Goal: Information Seeking & Learning: Learn about a topic

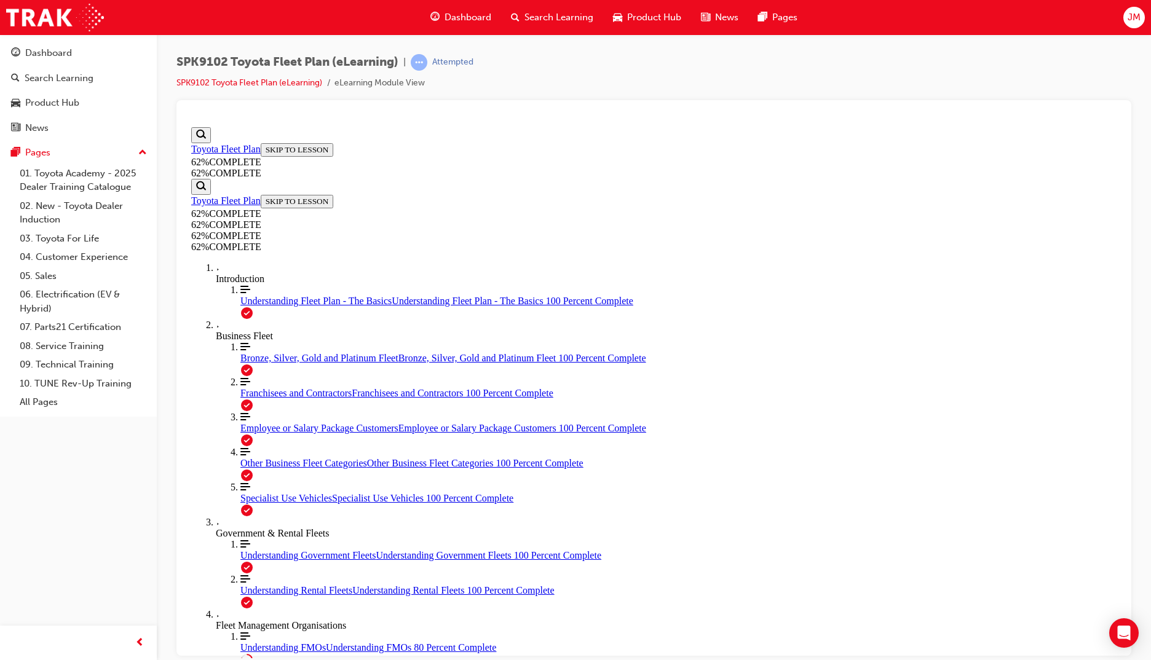
scroll to position [60, 0]
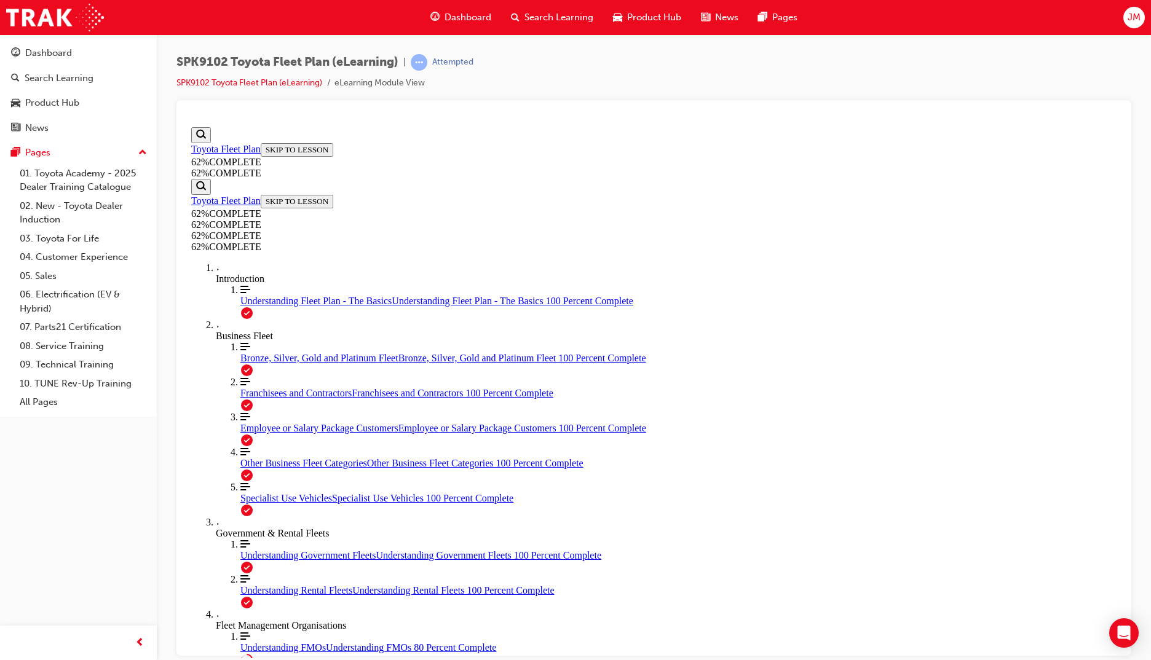
scroll to position [45, 0]
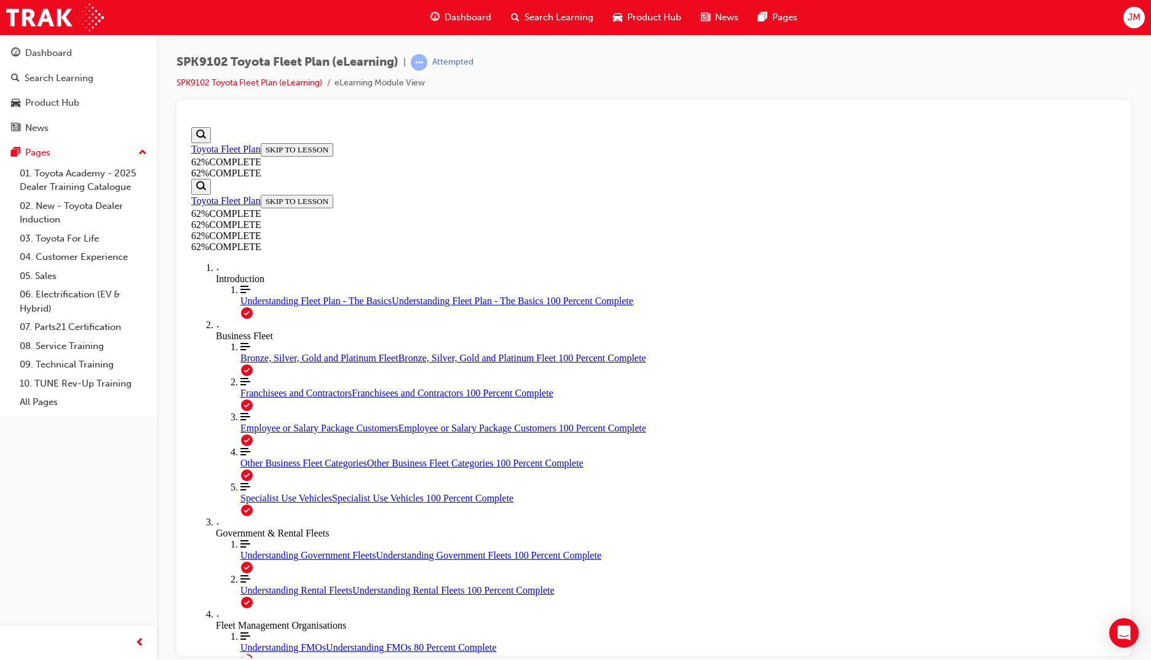
scroll to position [86, 0]
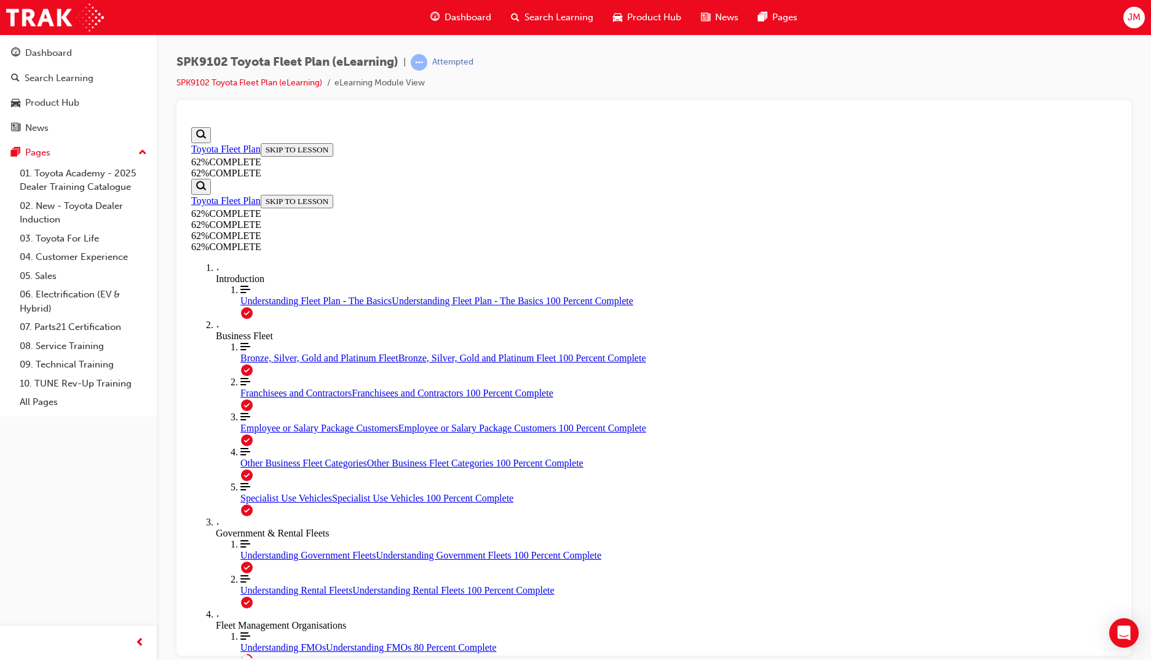
scroll to position [156, 0]
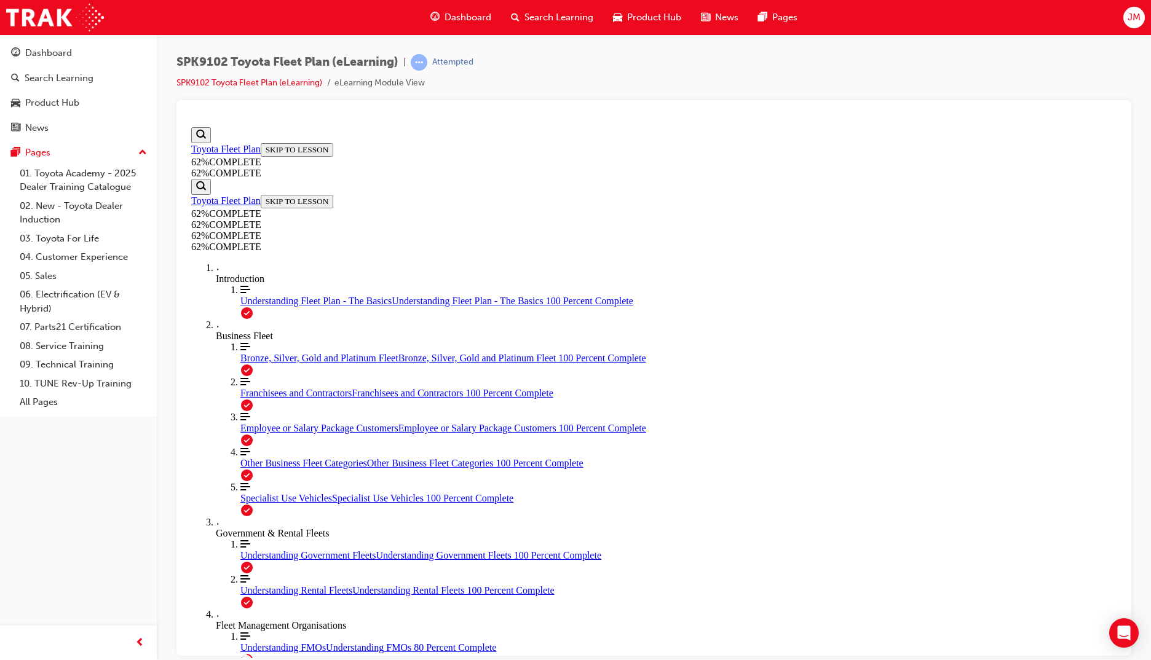
scroll to position [45, 0]
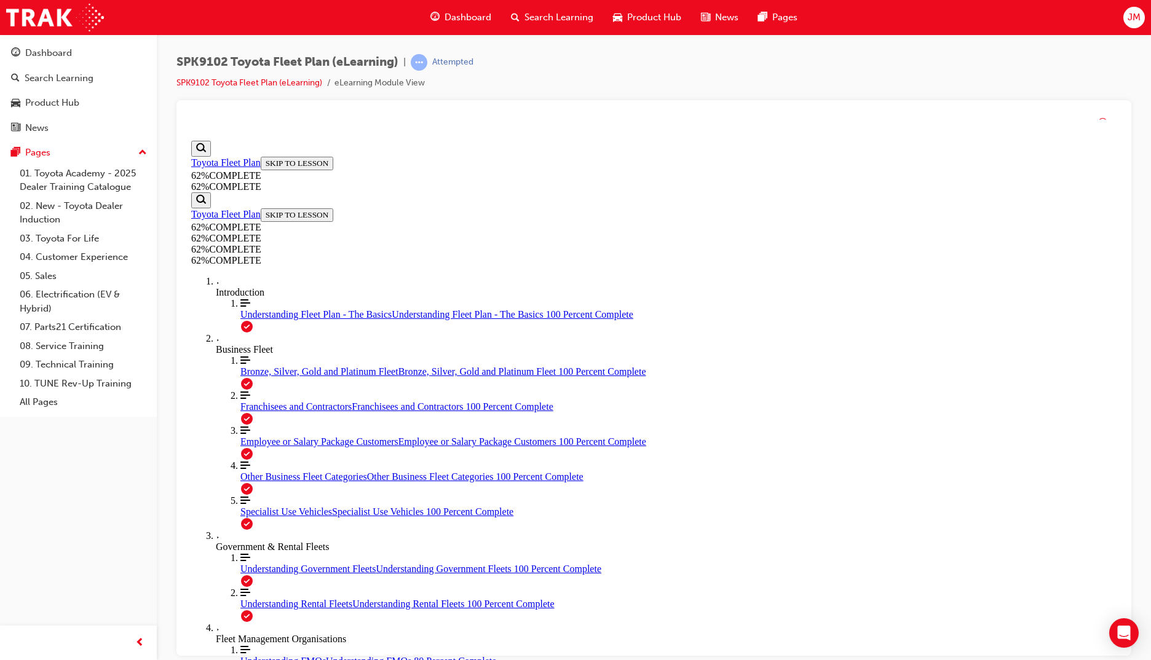
scroll to position [86, 0]
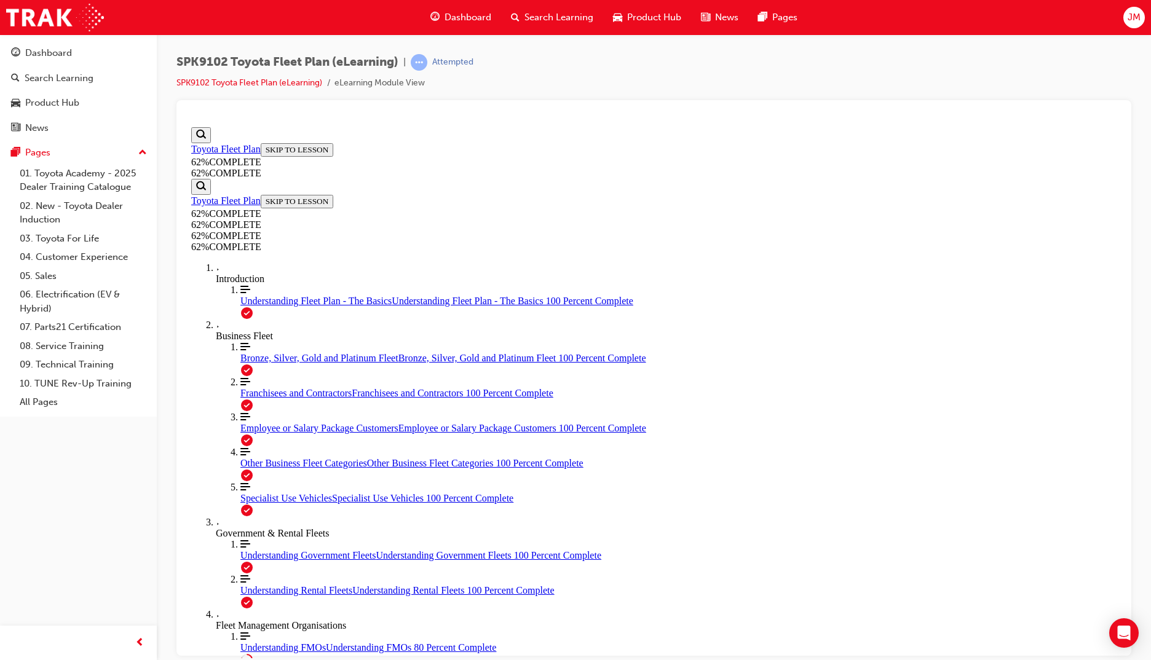
drag, startPoint x: 612, startPoint y: 397, endPoint x: 651, endPoint y: 397, distance: 38.1
drag, startPoint x: 639, startPoint y: 454, endPoint x: 701, endPoint y: 449, distance: 61.7
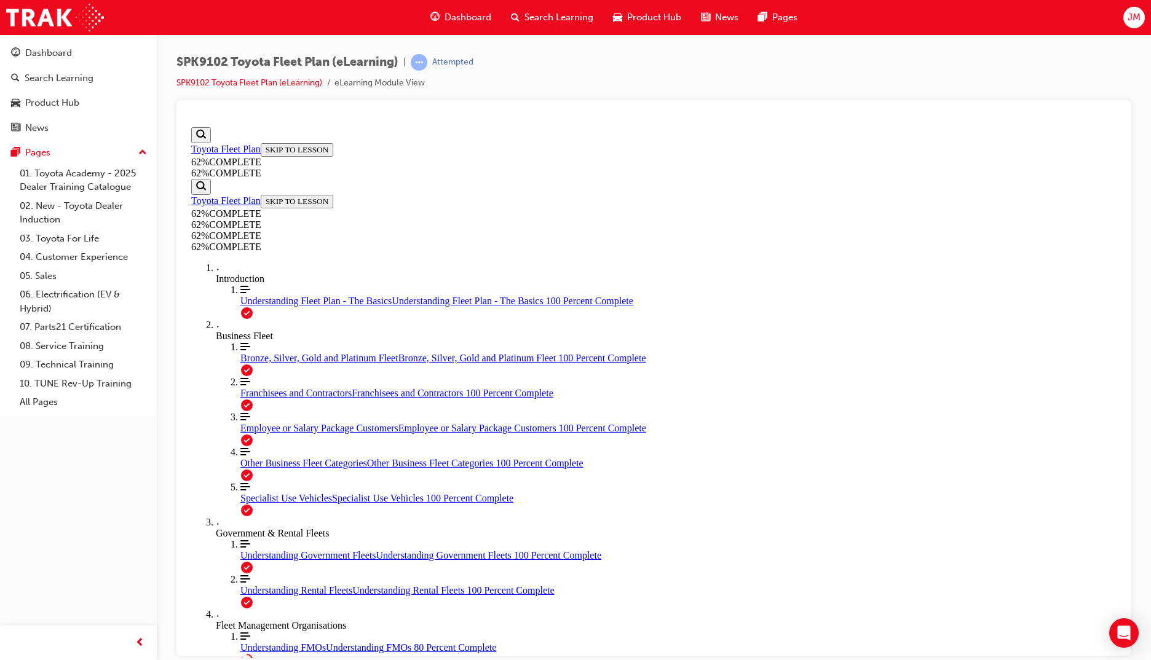
drag, startPoint x: 667, startPoint y: 515, endPoint x: 728, endPoint y: 515, distance: 60.9
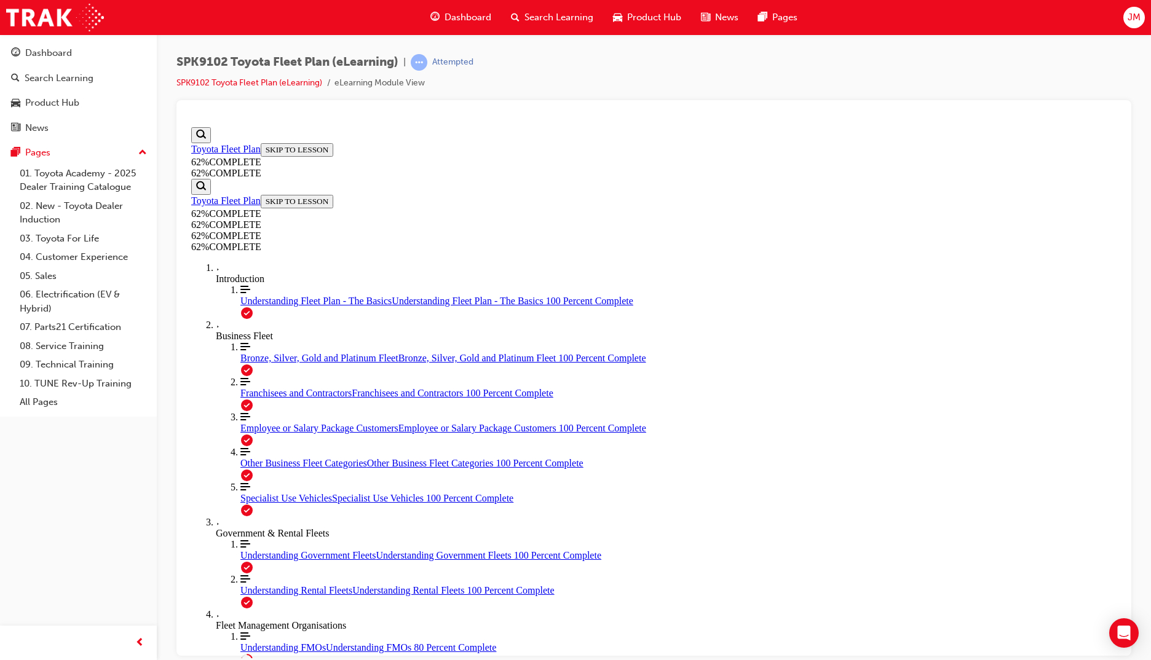
scroll to position [101, 0]
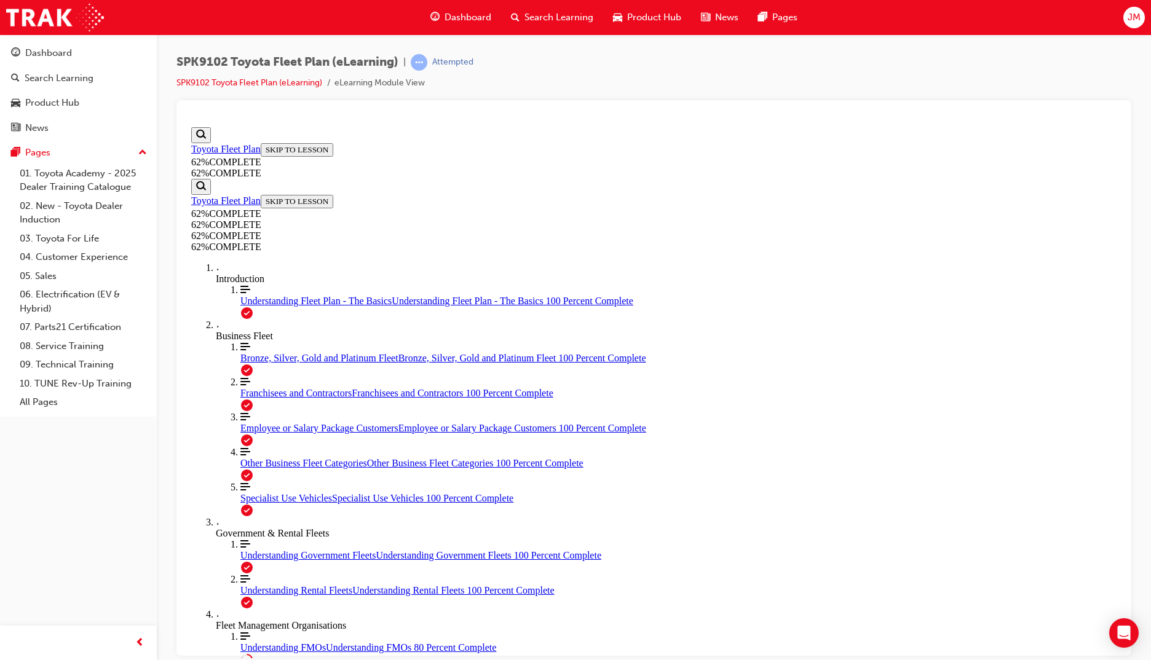
scroll to position [140, 0]
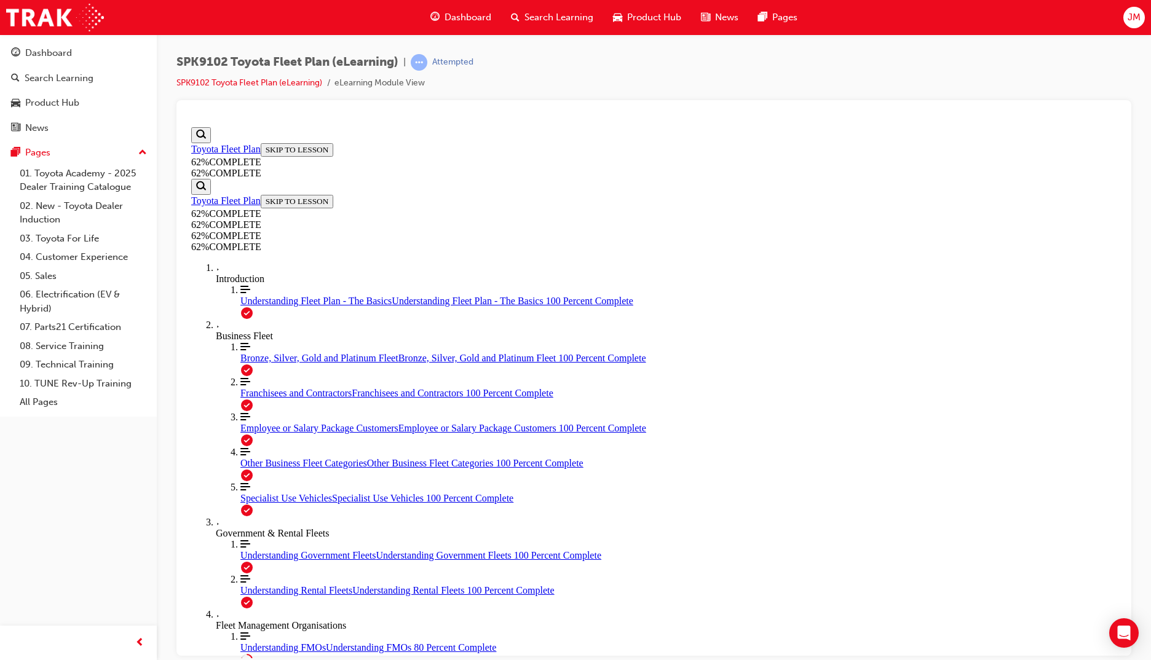
scroll to position [164, 0]
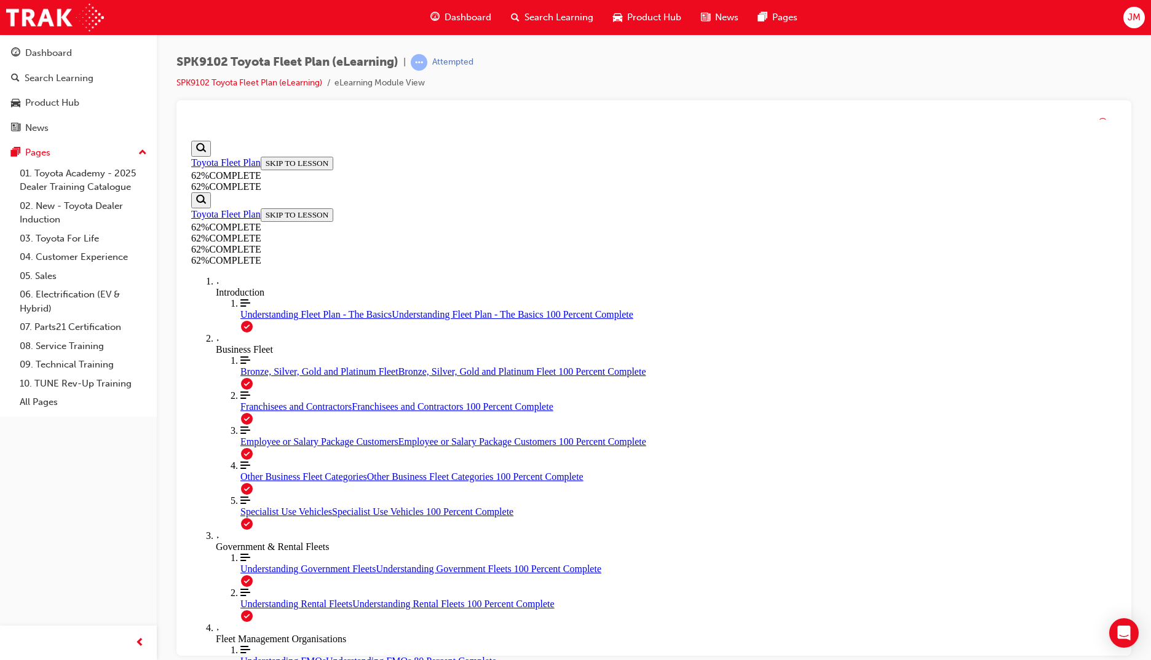
scroll to position [86, 0]
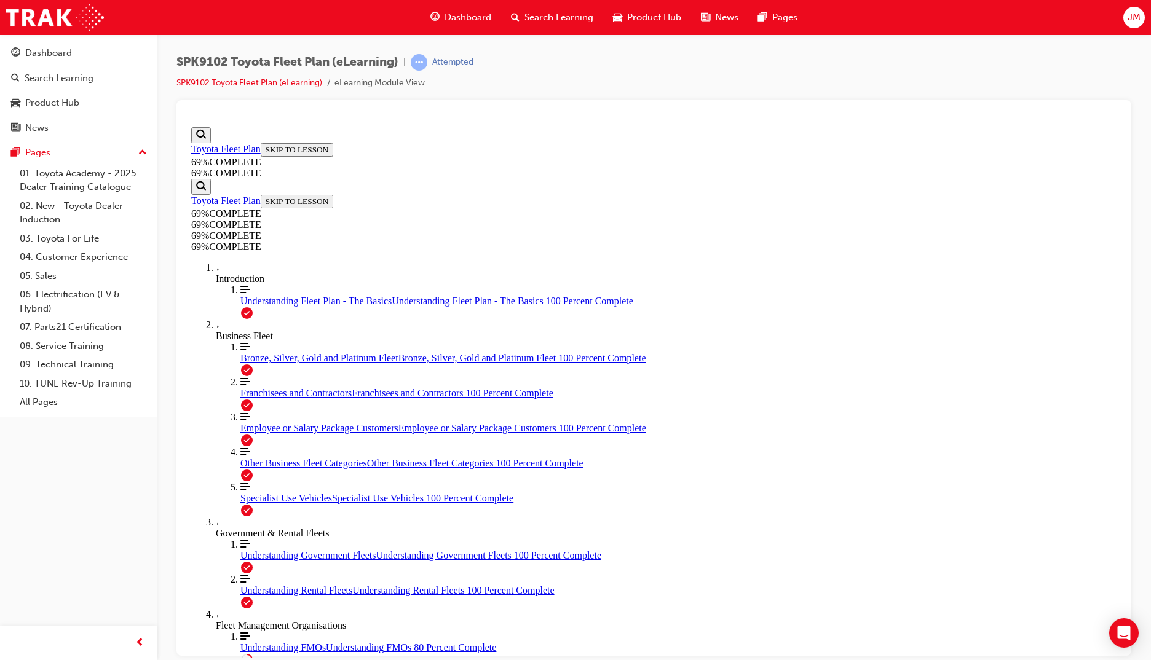
click at [243, 85] on link "SPK9102 Toyota Fleet Plan (eLearning)" at bounding box center [249, 82] width 146 height 10
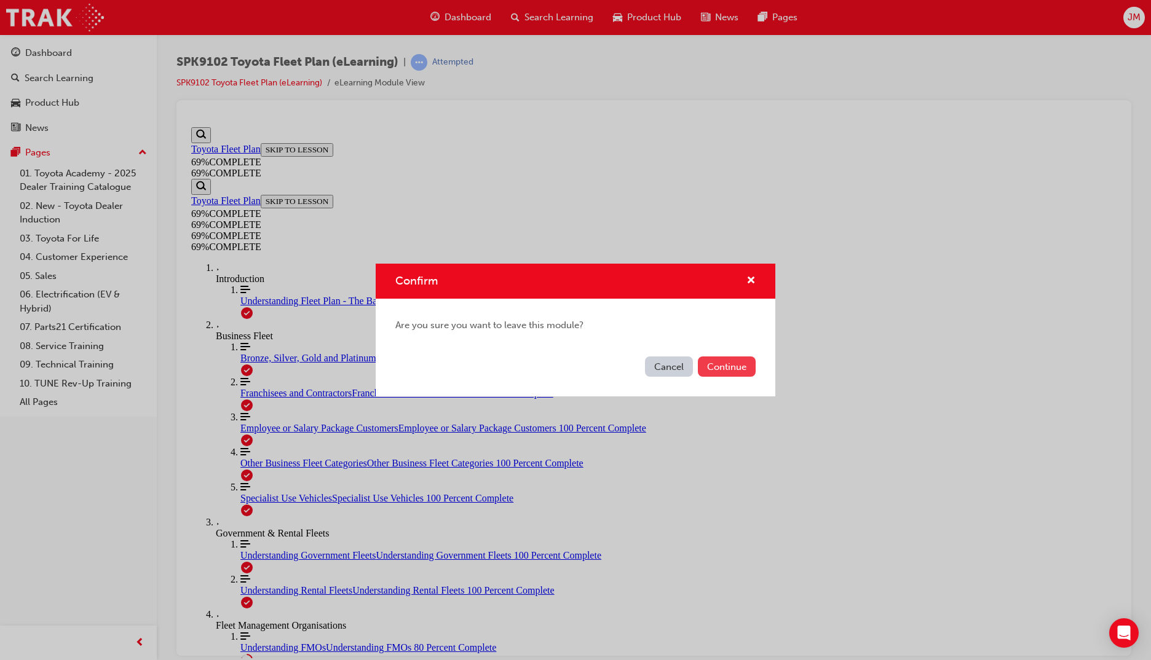
click at [718, 373] on button "Continue" at bounding box center [727, 367] width 58 height 20
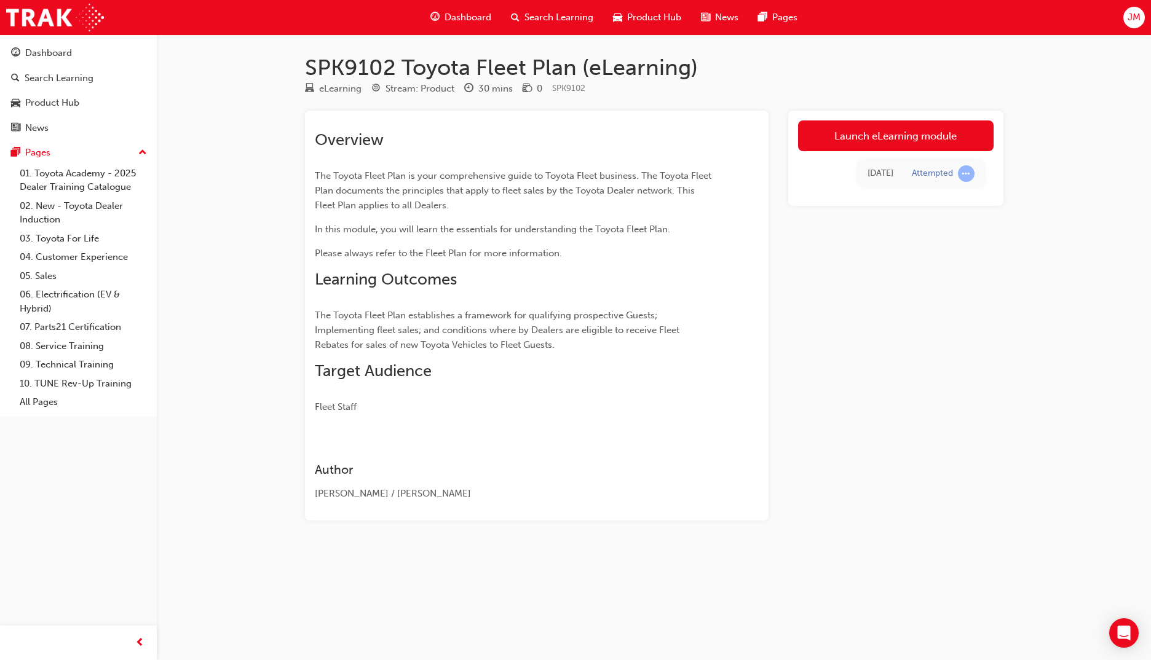
click at [901, 167] on td "Today" at bounding box center [880, 173] width 44 height 25
click at [880, 136] on link "Launch eLearning module" at bounding box center [896, 136] width 196 height 31
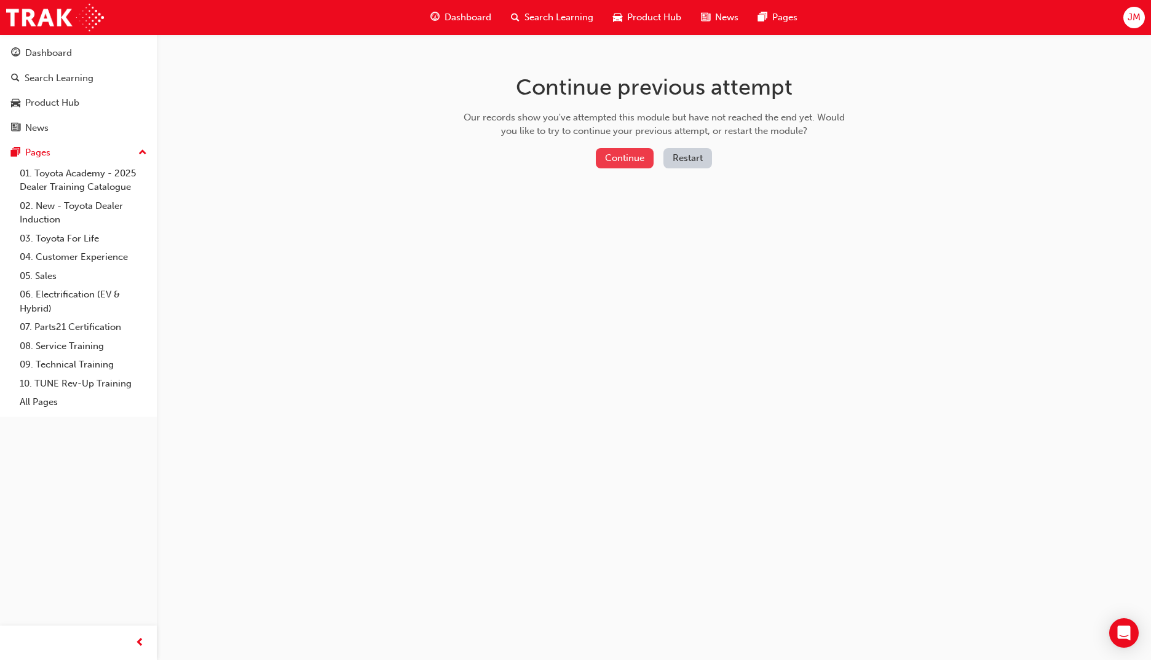
click at [609, 159] on button "Continue" at bounding box center [625, 158] width 58 height 20
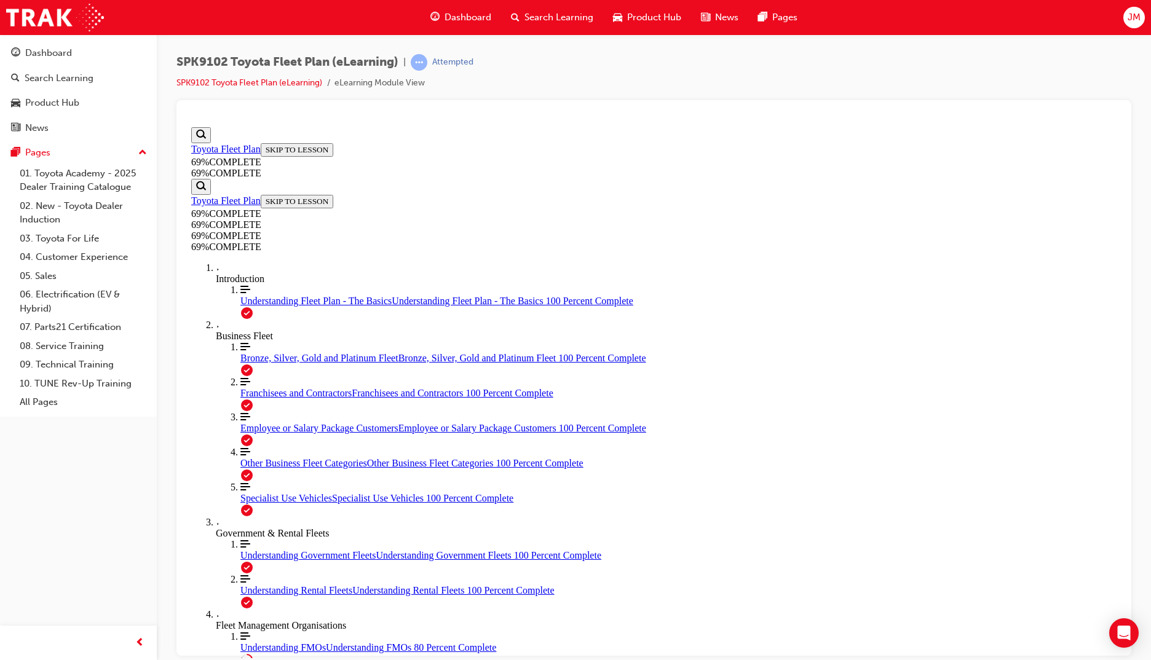
scroll to position [100, 0]
click at [281, 539] on div "More Filled caret pointing right Government & Rental Fleets" at bounding box center [666, 528] width 901 height 22
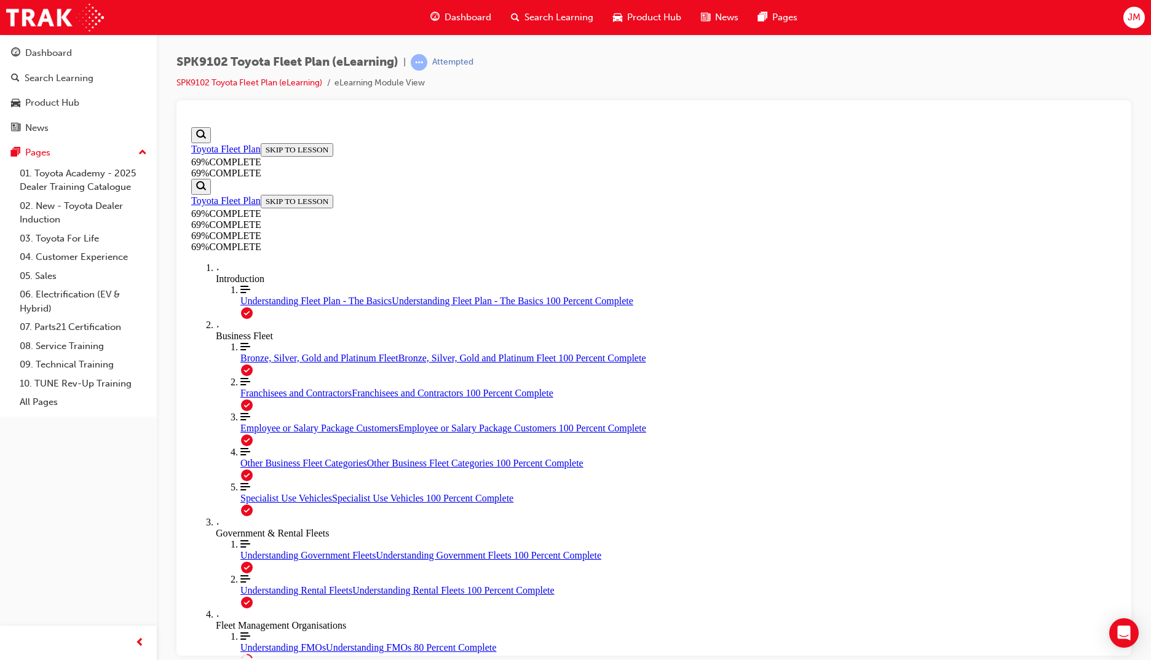
scroll to position [42, 0]
click at [301, 642] on div "Understanding FMOs Understanding FMOs 80 Percent Complete" at bounding box center [678, 647] width 876 height 11
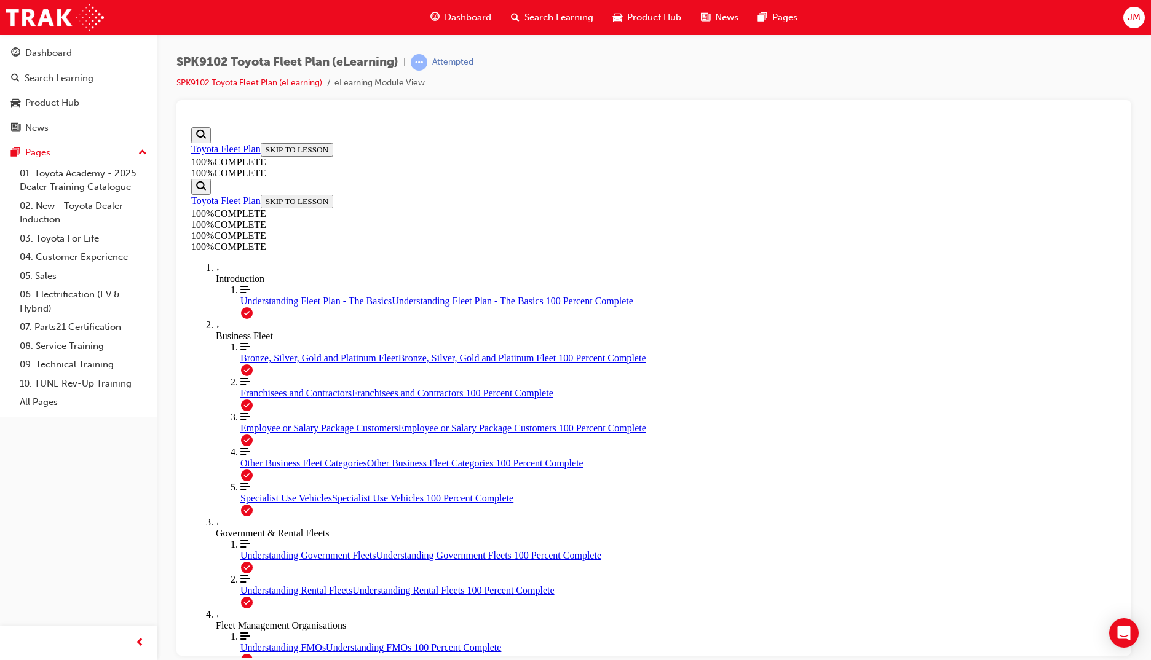
scroll to position [100, 0]
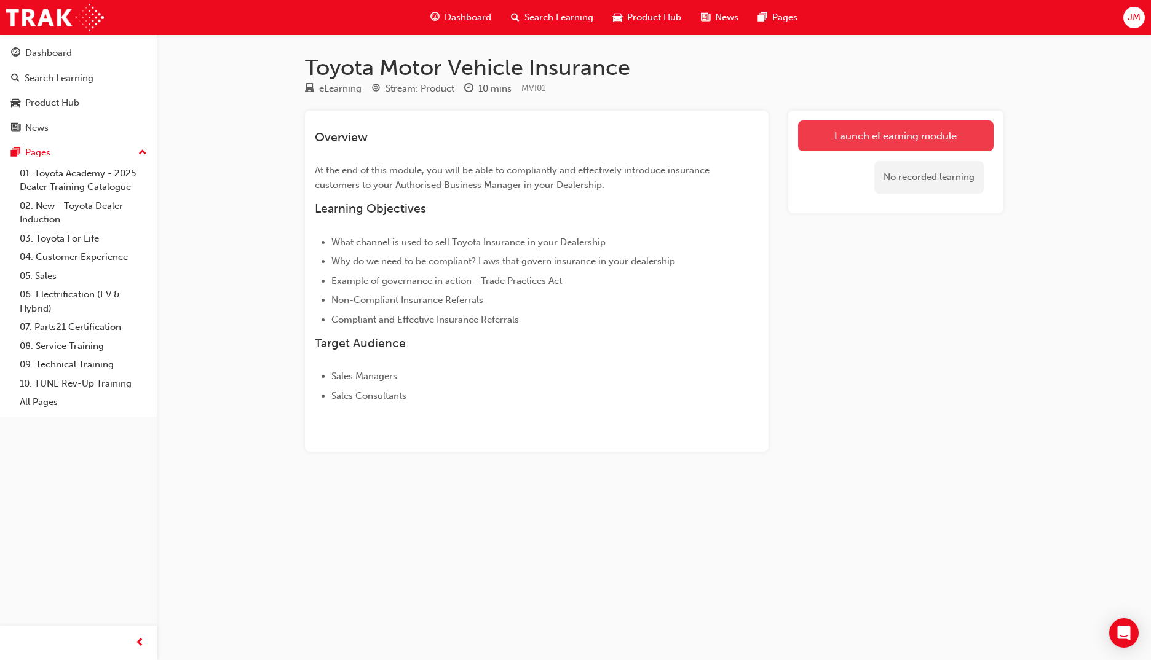
click at [847, 128] on link "Launch eLearning module" at bounding box center [896, 136] width 196 height 31
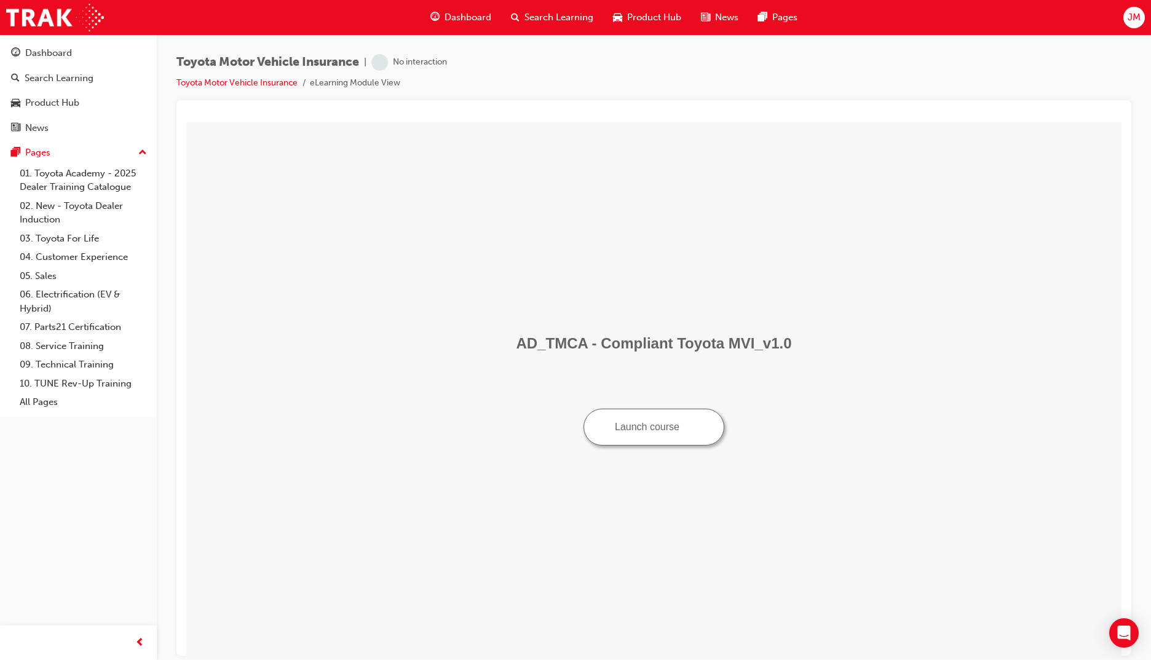
click at [639, 430] on button "Launch course" at bounding box center [654, 426] width 141 height 37
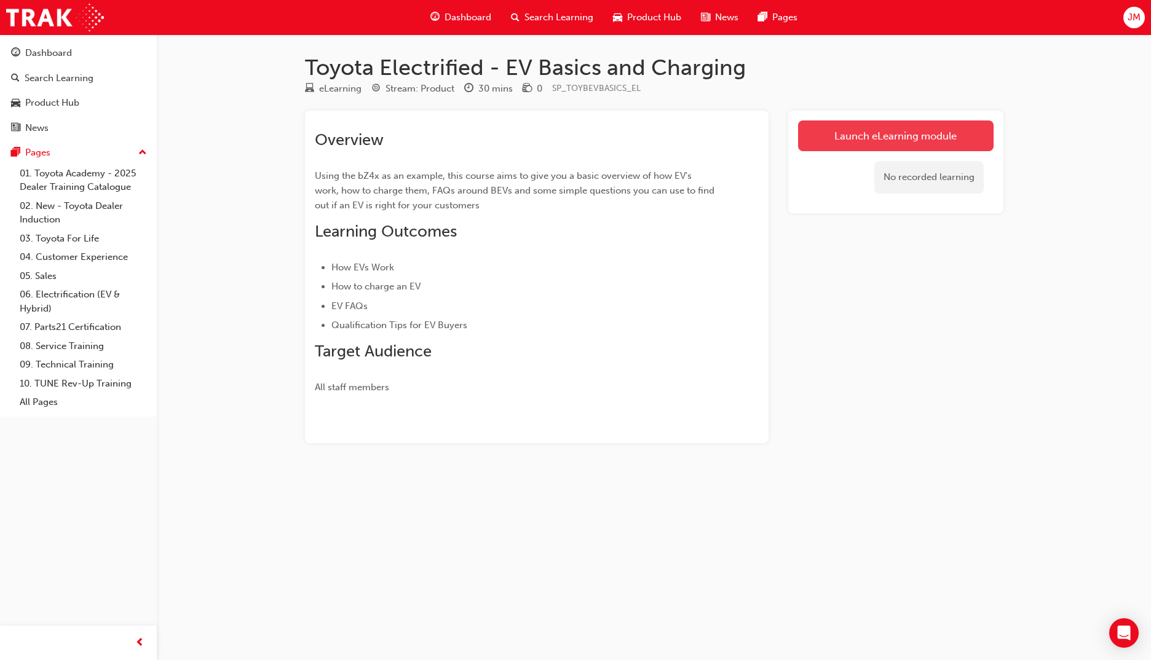
click at [842, 133] on link "Launch eLearning module" at bounding box center [896, 136] width 196 height 31
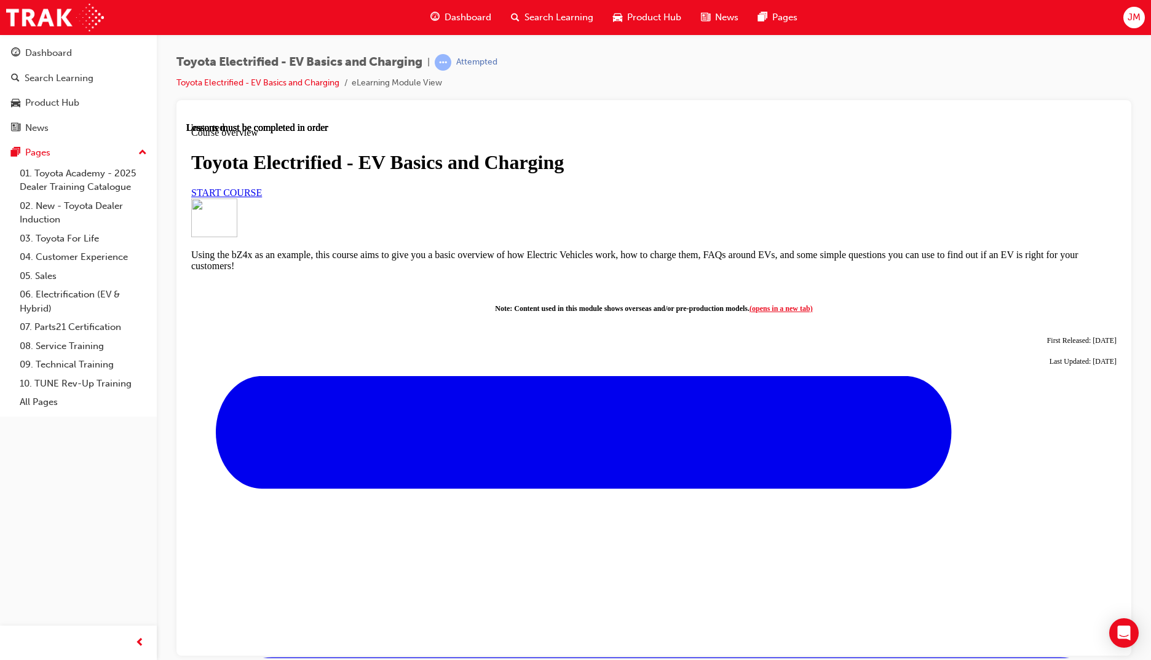
scroll to position [416, 0]
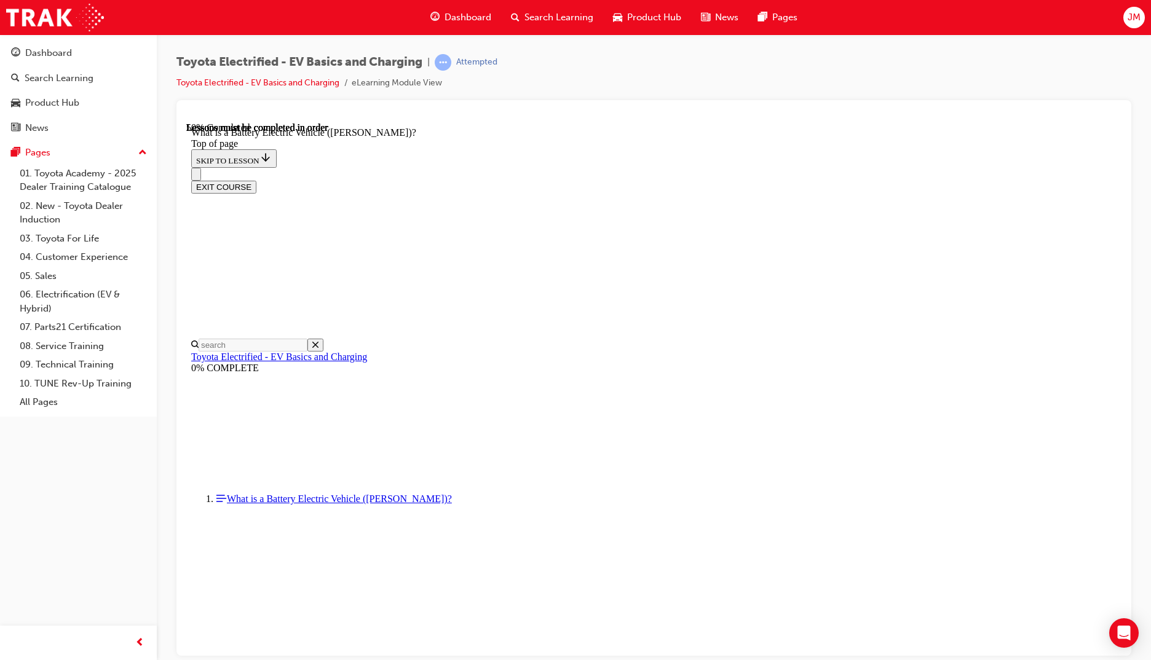
scroll to position [1098, 0]
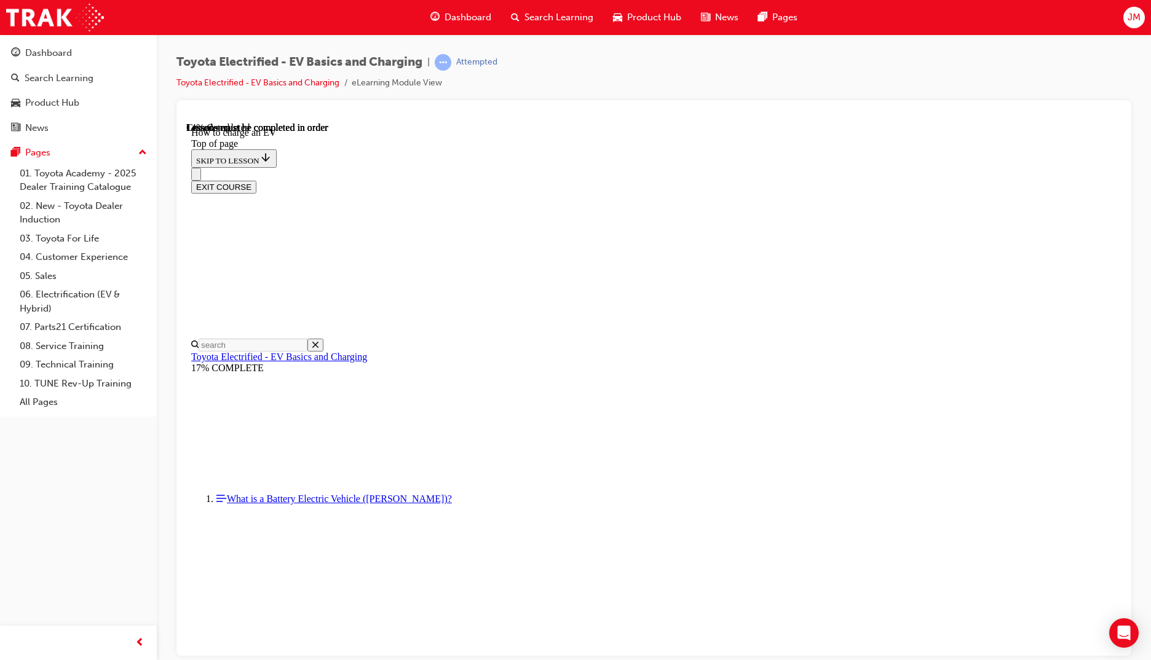
drag, startPoint x: 463, startPoint y: 581, endPoint x: 863, endPoint y: 652, distance: 405.9
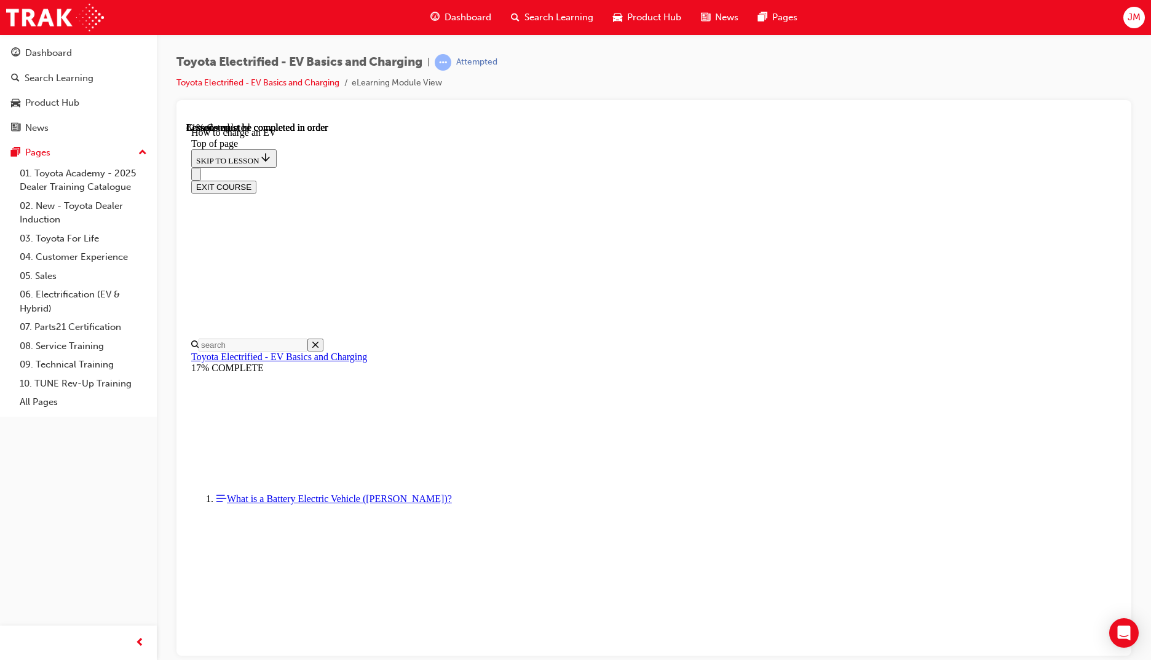
scroll to position [4581, 0]
drag, startPoint x: 462, startPoint y: 555, endPoint x: 887, endPoint y: 554, distance: 424.9
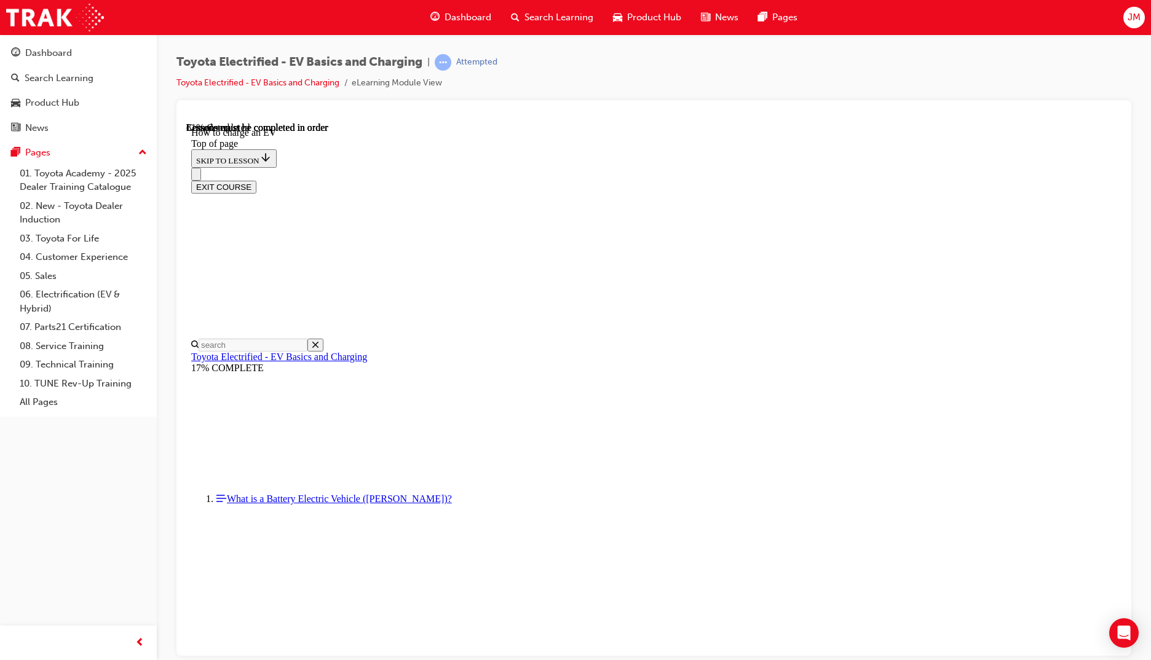
drag, startPoint x: 469, startPoint y: 507, endPoint x: 922, endPoint y: 510, distance: 453.2
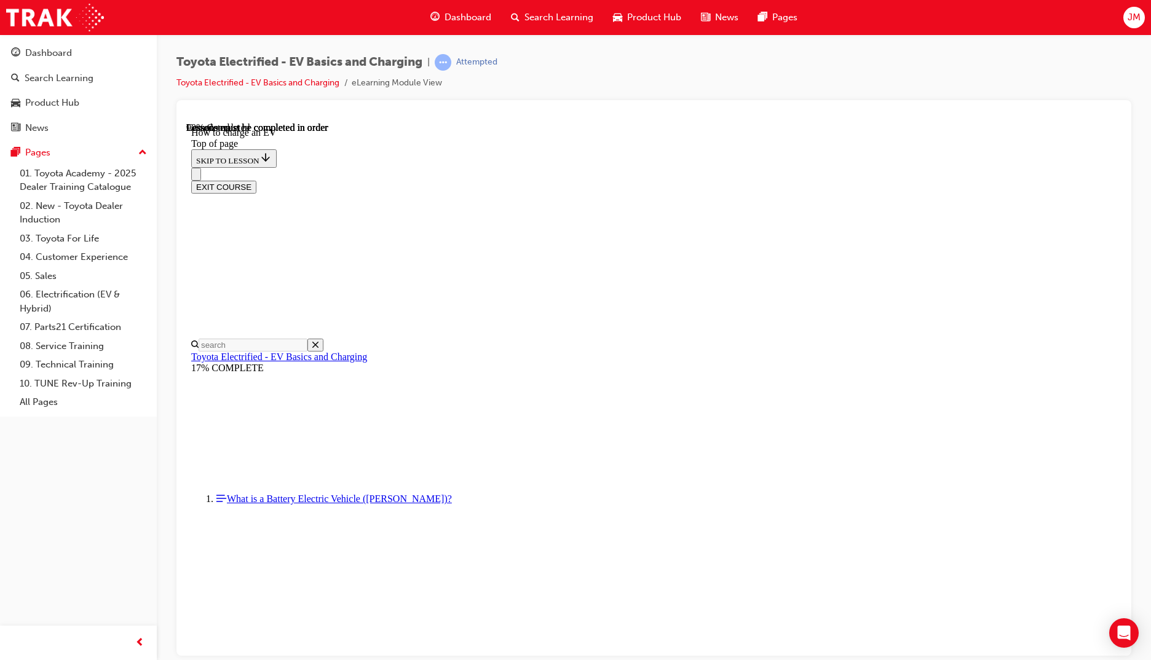
scroll to position [641, 0]
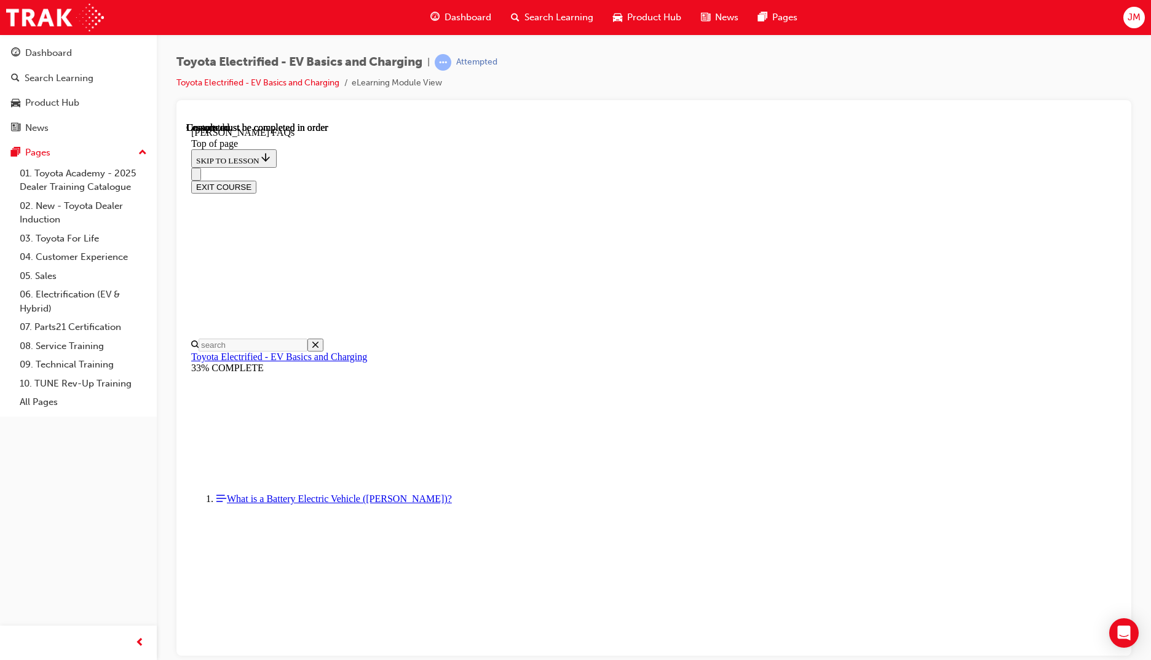
scroll to position [38, 0]
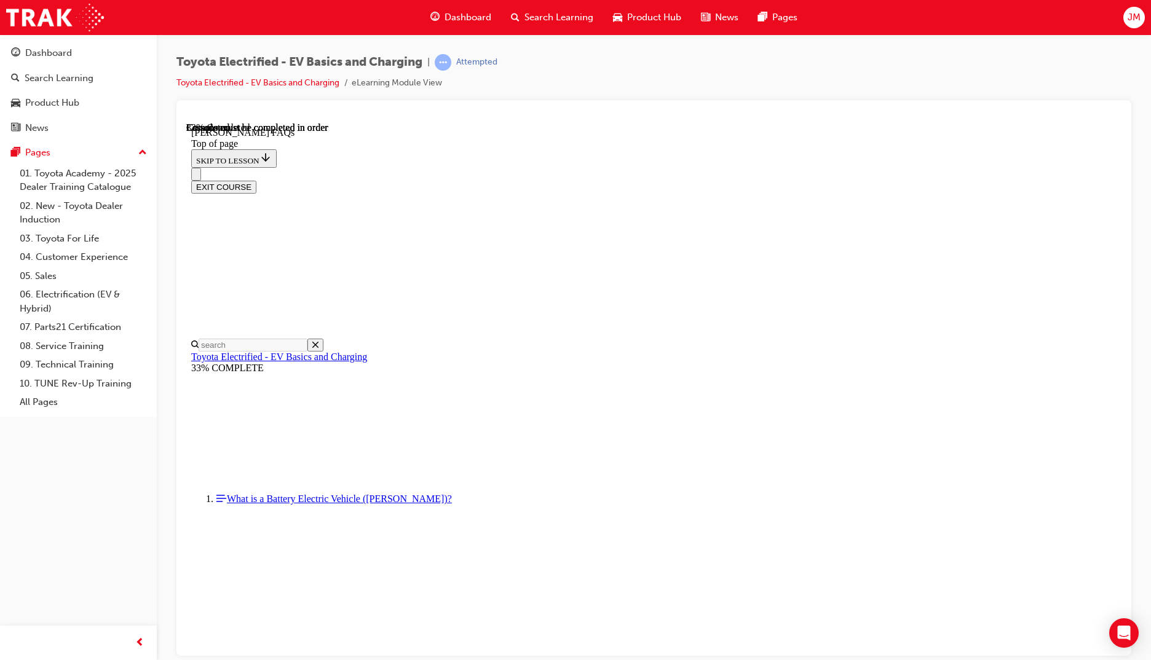
drag, startPoint x: 705, startPoint y: 576, endPoint x: 659, endPoint y: 608, distance: 56.1
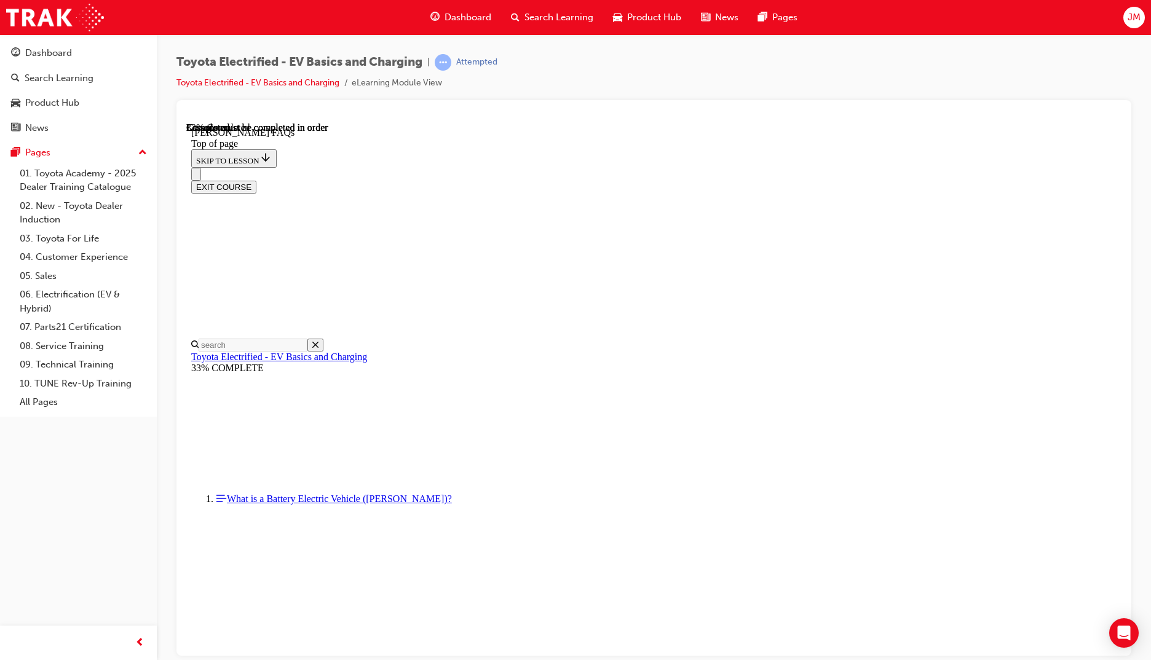
scroll to position [1815, 0]
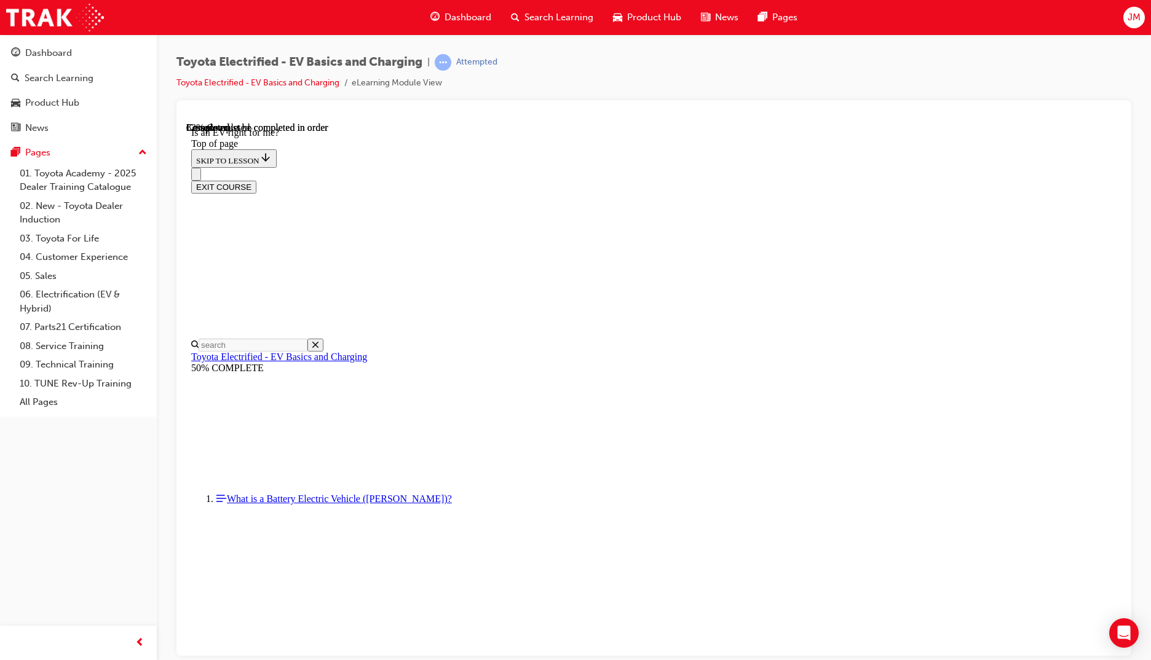
scroll to position [1435, 0]
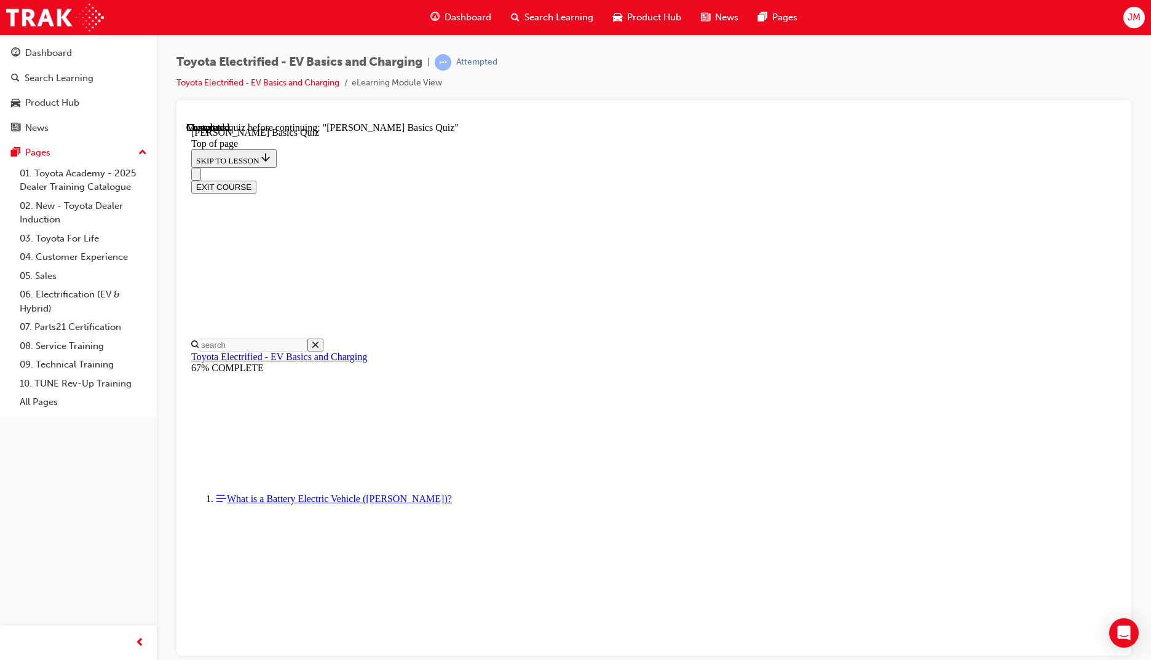
scroll to position [38, 0]
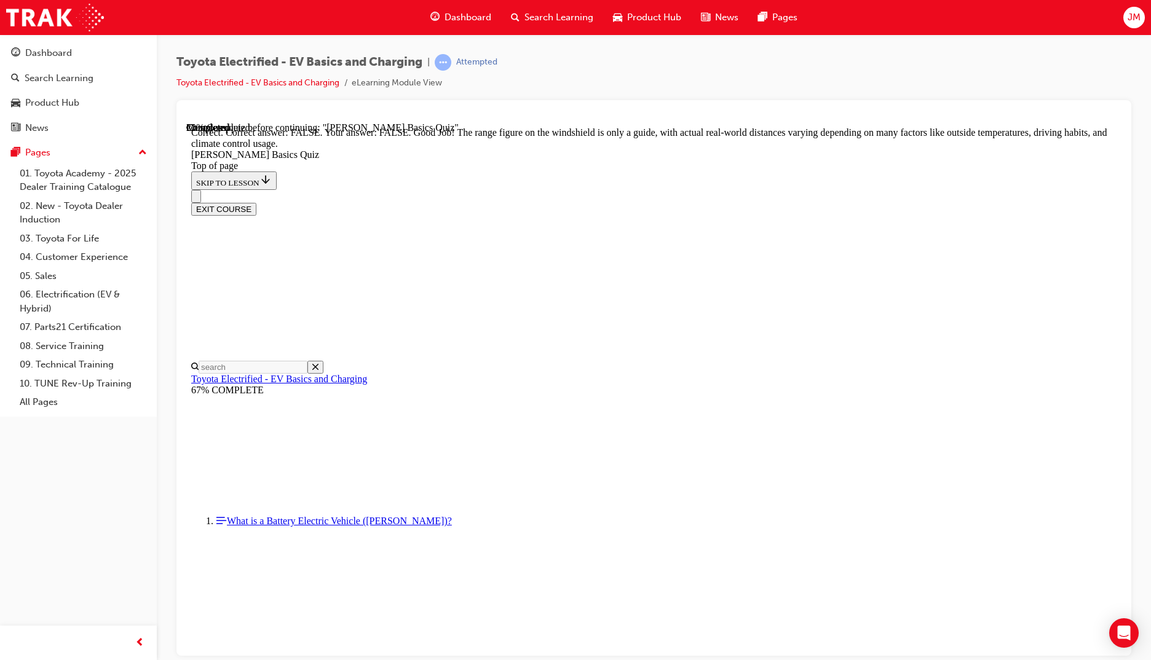
scroll to position [124, 0]
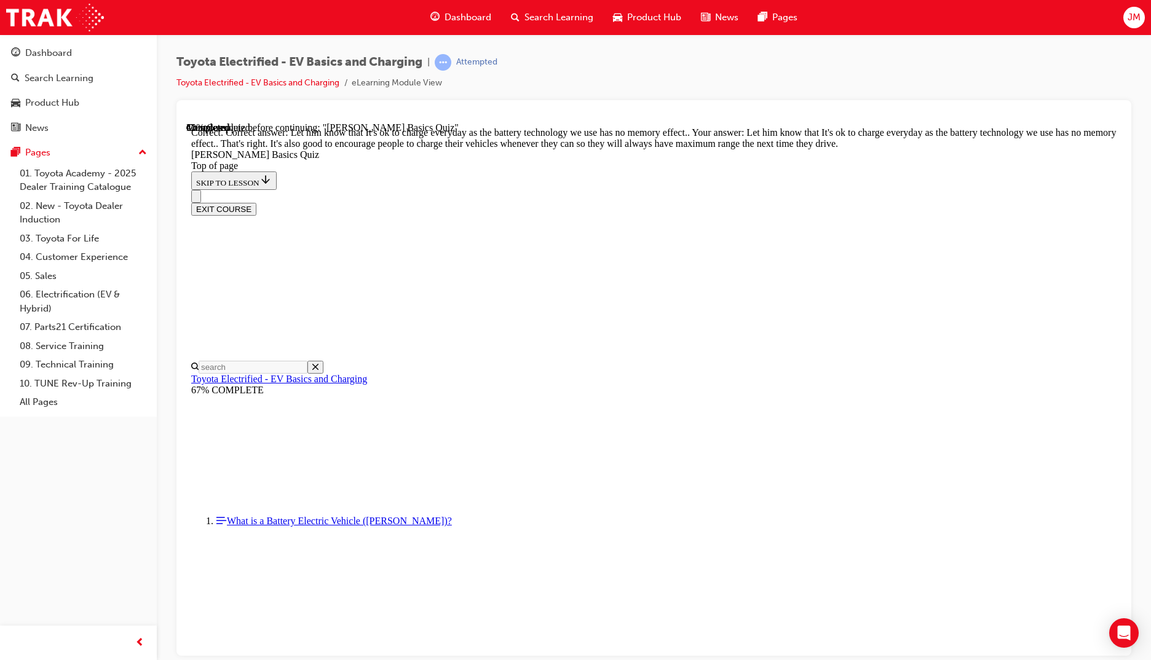
scroll to position [149, 0]
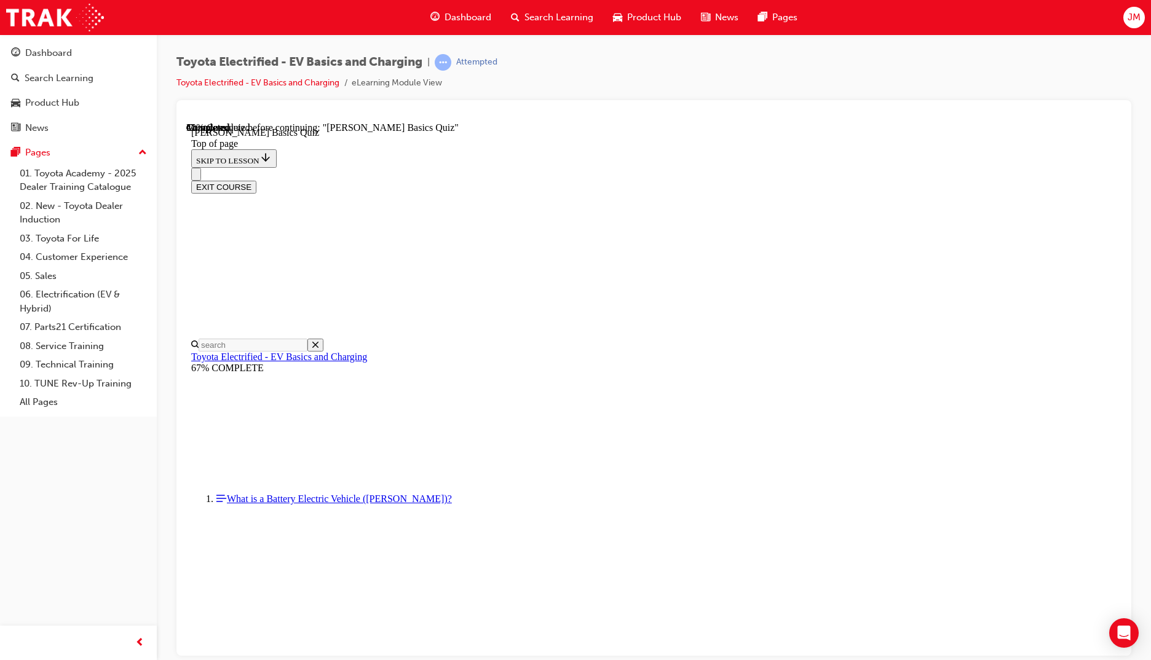
scroll to position [151, 0]
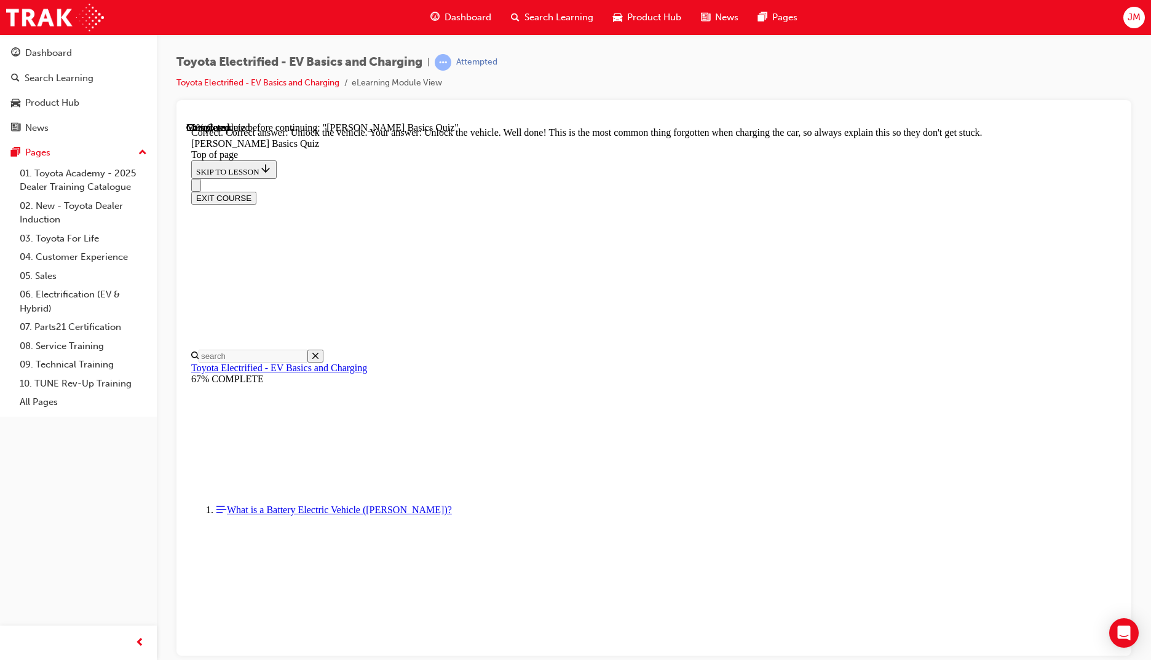
scroll to position [319, 0]
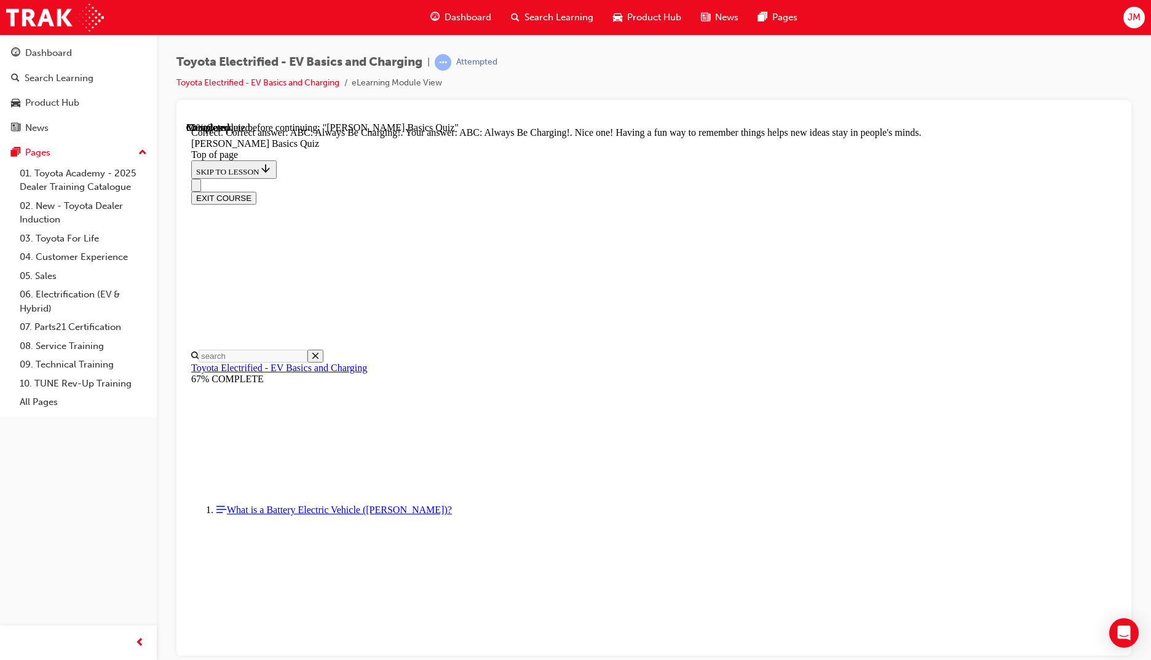
scroll to position [159, 0]
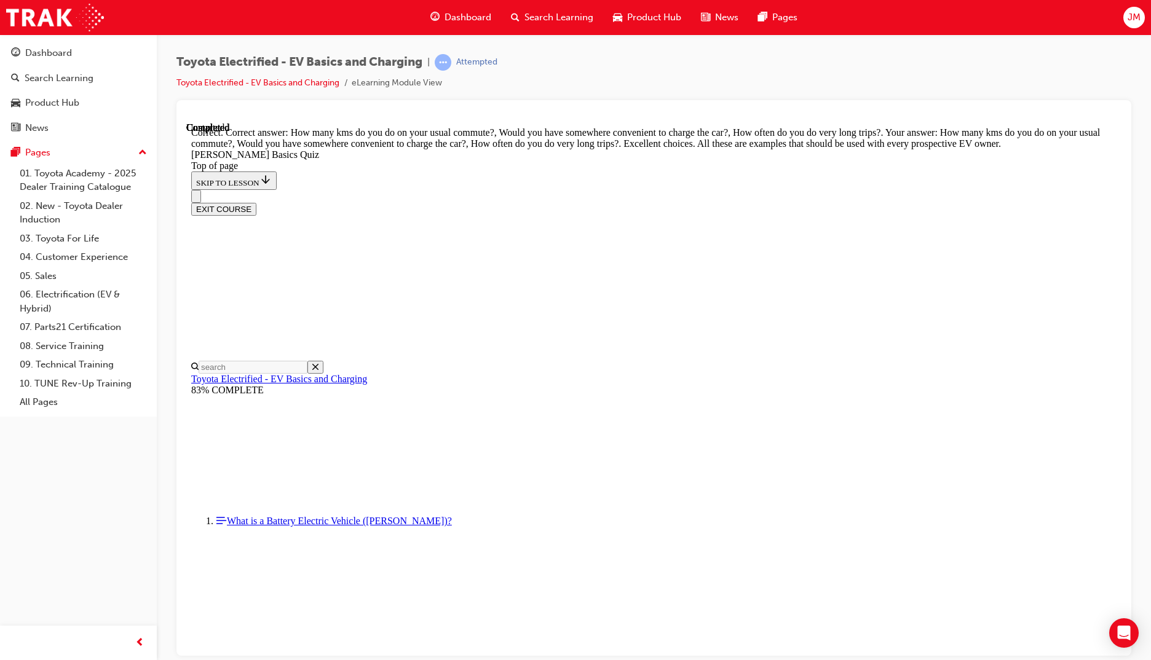
scroll to position [208, 0]
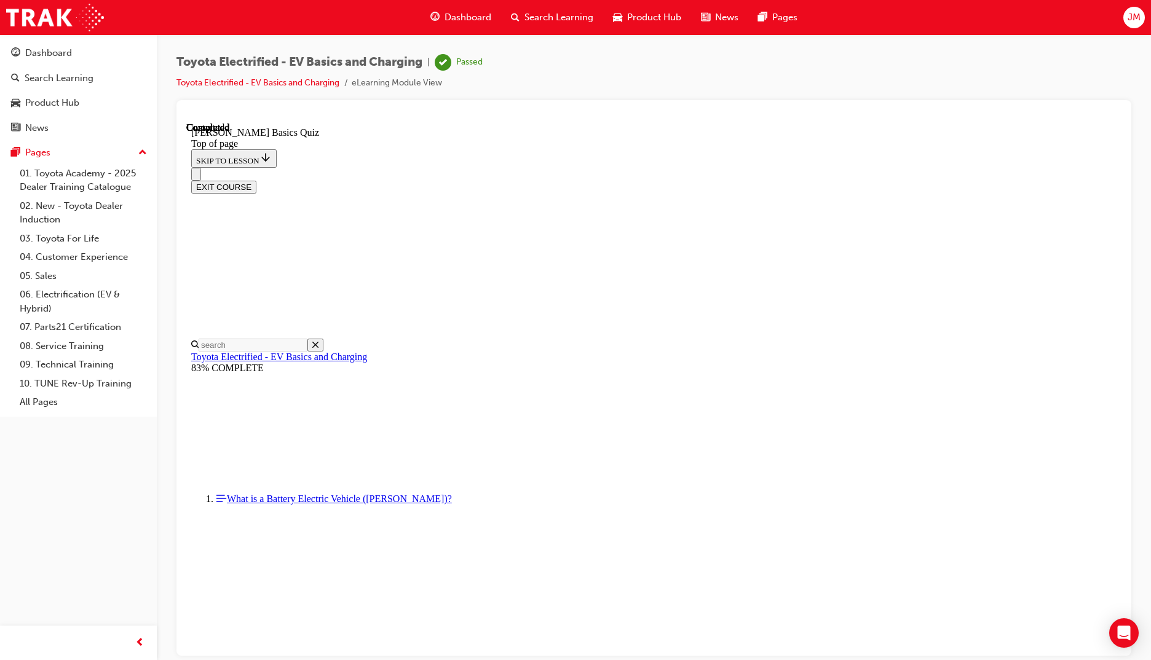
scroll to position [132, 0]
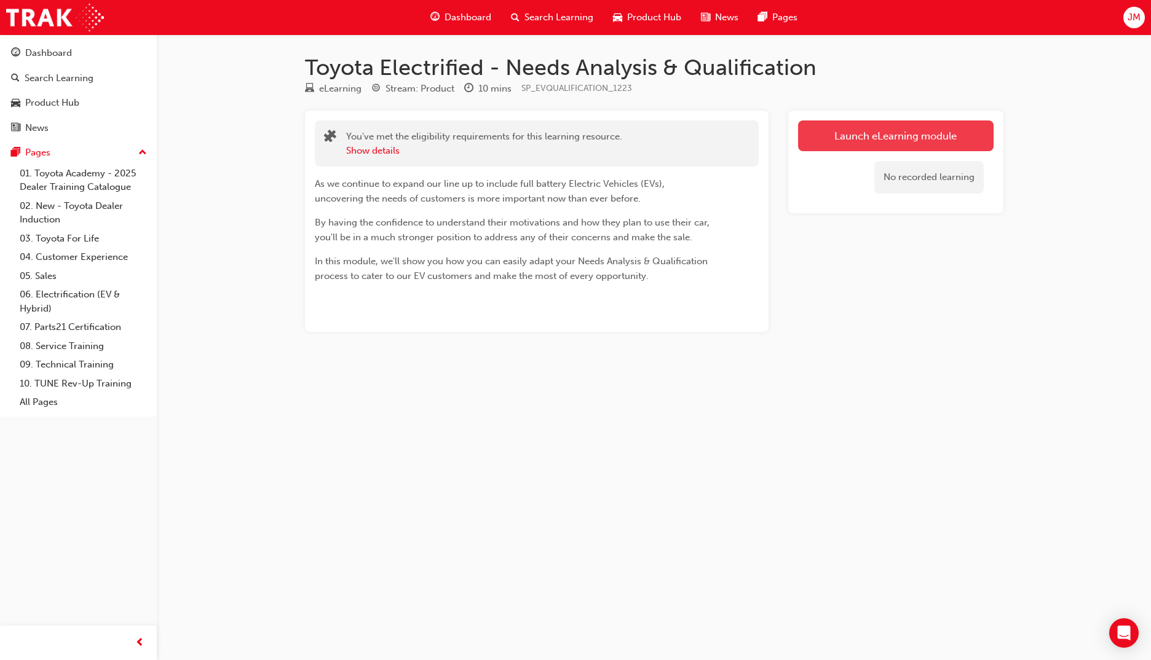
click at [847, 141] on link "Launch eLearning module" at bounding box center [896, 136] width 196 height 31
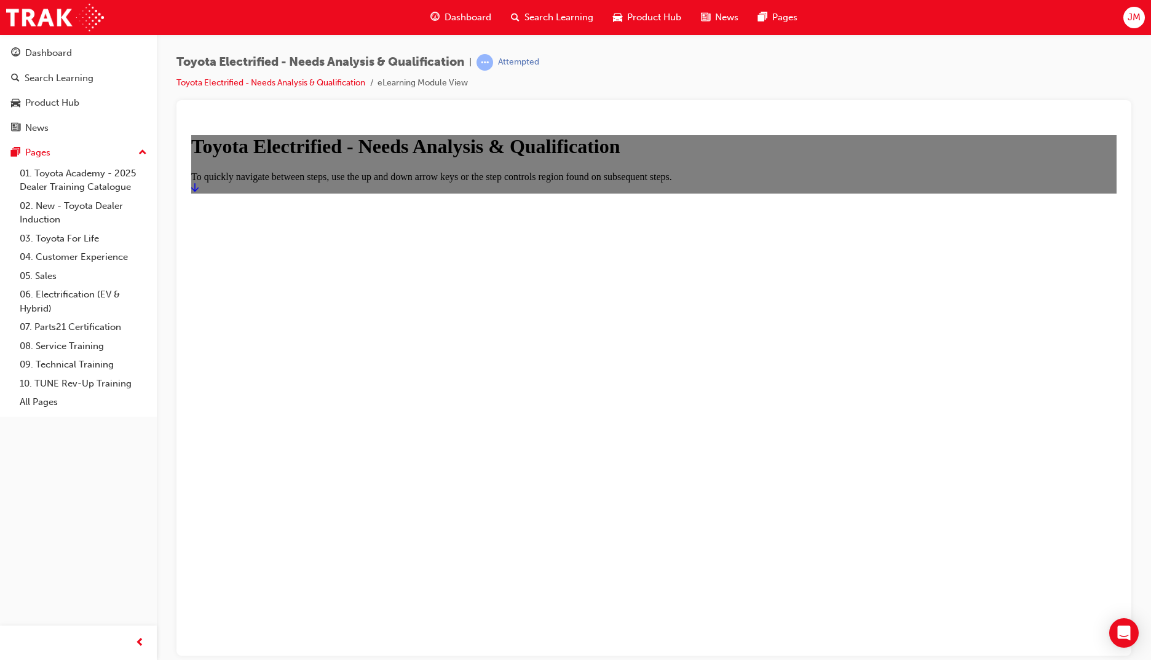
click at [199, 192] on link "Start" at bounding box center [194, 187] width 7 height 10
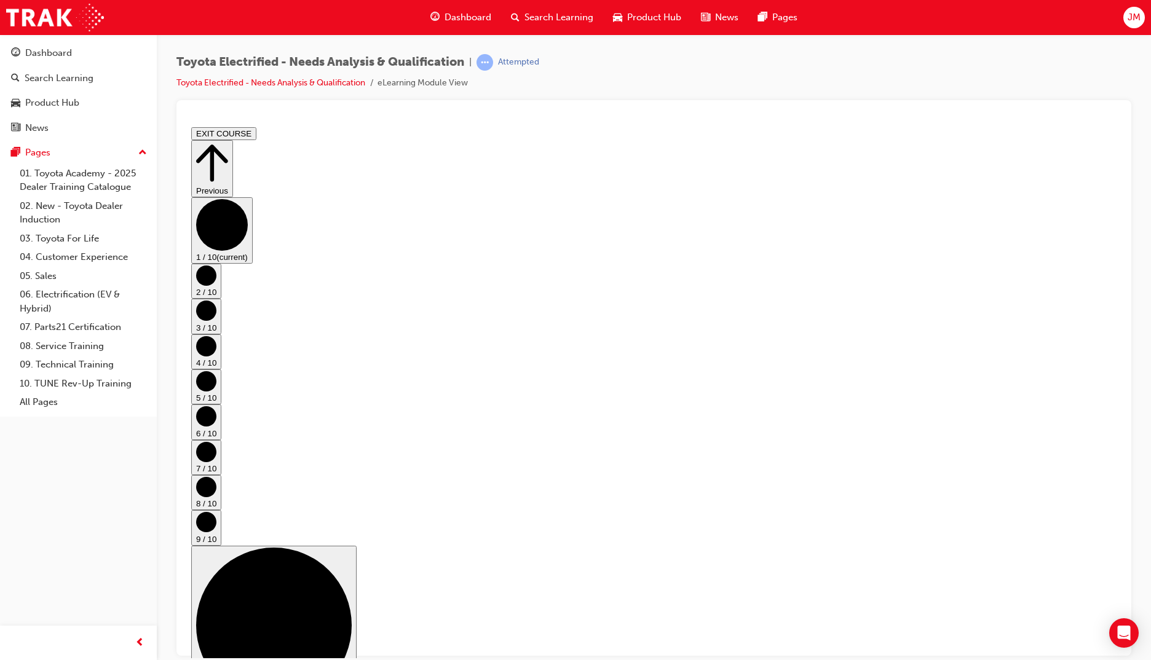
drag, startPoint x: 654, startPoint y: 630, endPoint x: 585, endPoint y: 598, distance: 75.6
click at [216, 285] on circle "Step controls" at bounding box center [206, 275] width 20 height 20
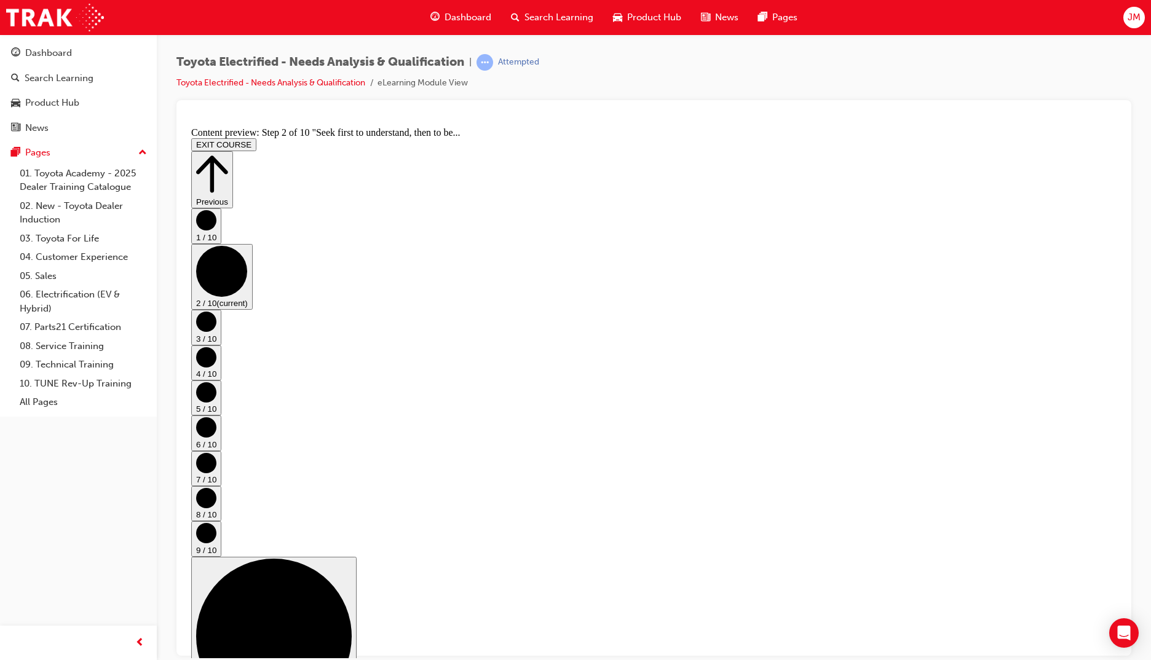
click at [216, 331] on icon "Step controls" at bounding box center [206, 321] width 20 height 20
click at [221, 368] on button "4 / 10" at bounding box center [206, 362] width 30 height 35
click at [221, 389] on button "5 / 10" at bounding box center [206, 397] width 30 height 35
click at [216, 417] on circle "Step controls" at bounding box center [206, 427] width 20 height 20
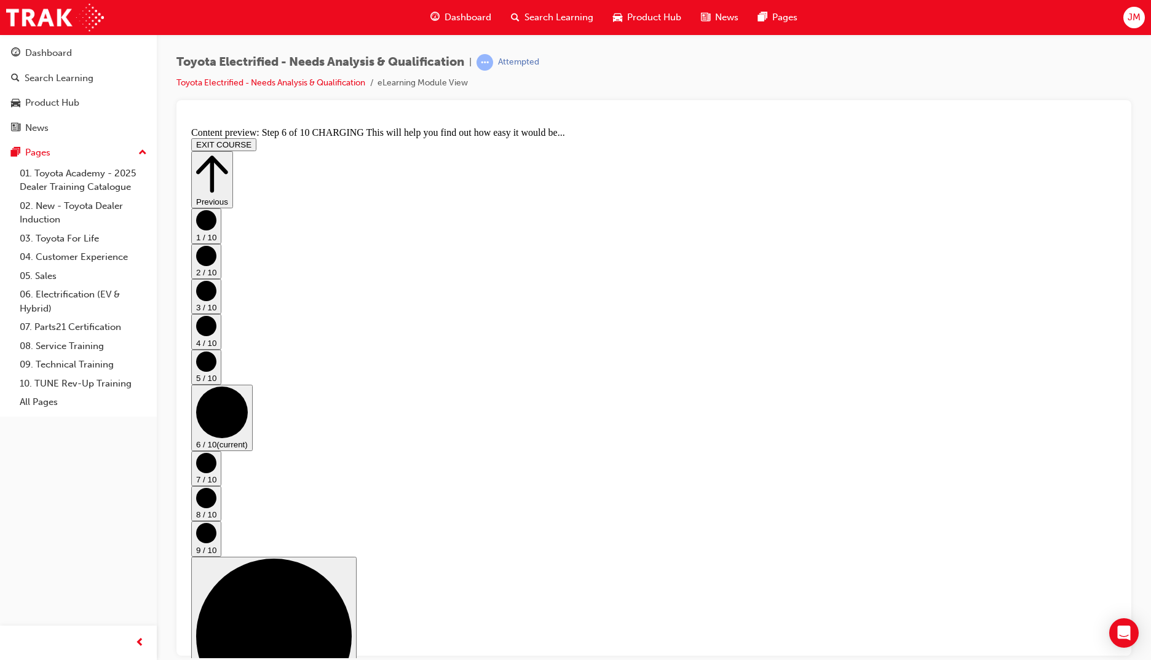
click at [216, 453] on circle "Step controls" at bounding box center [206, 463] width 20 height 20
click at [216, 488] on circle "Step controls" at bounding box center [206, 498] width 20 height 20
click at [216, 523] on circle "Step controls" at bounding box center [206, 533] width 20 height 20
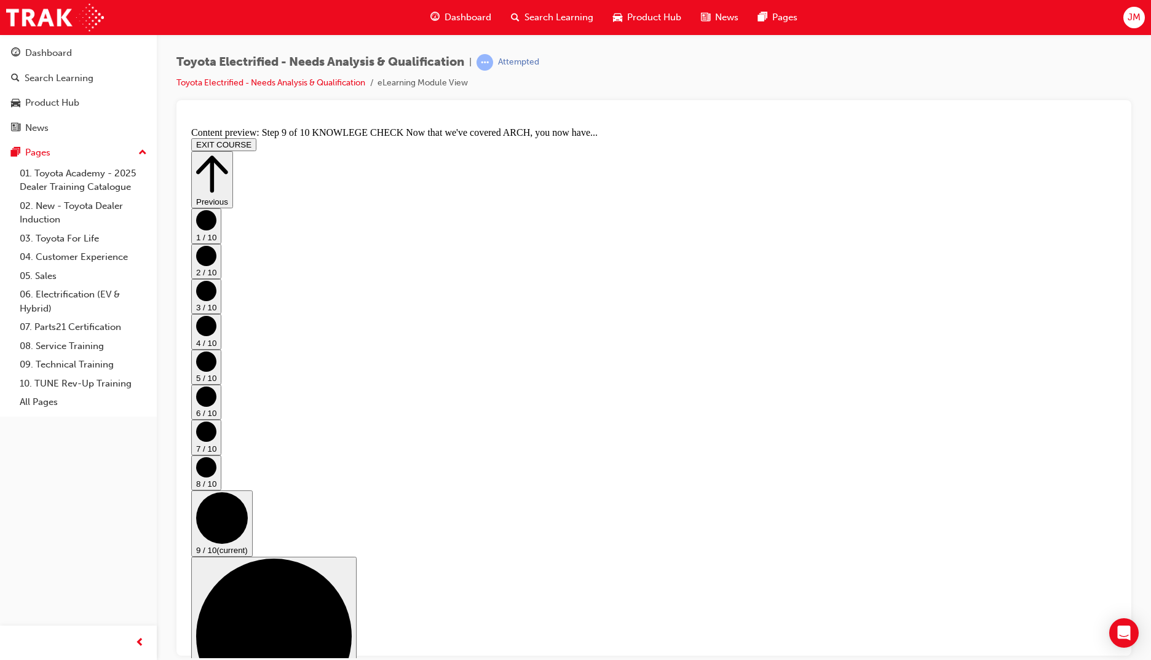
click at [216, 457] on circle "Step controls" at bounding box center [206, 467] width 20 height 20
click at [216, 230] on circle "Step controls" at bounding box center [206, 220] width 20 height 20
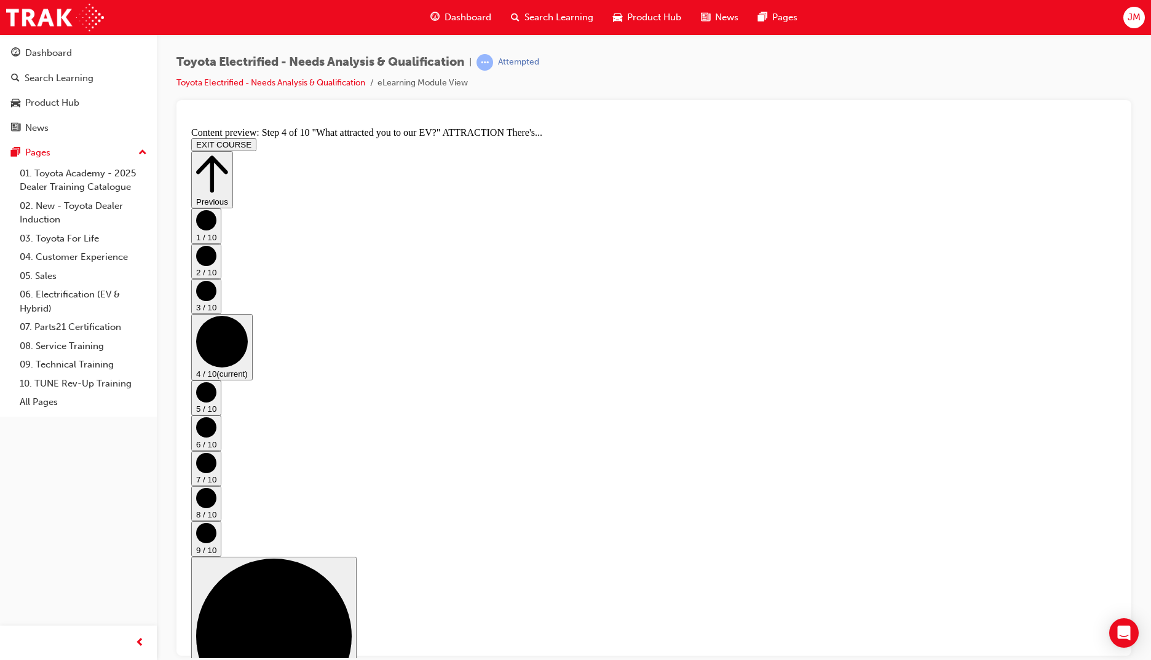
scroll to position [297, 0]
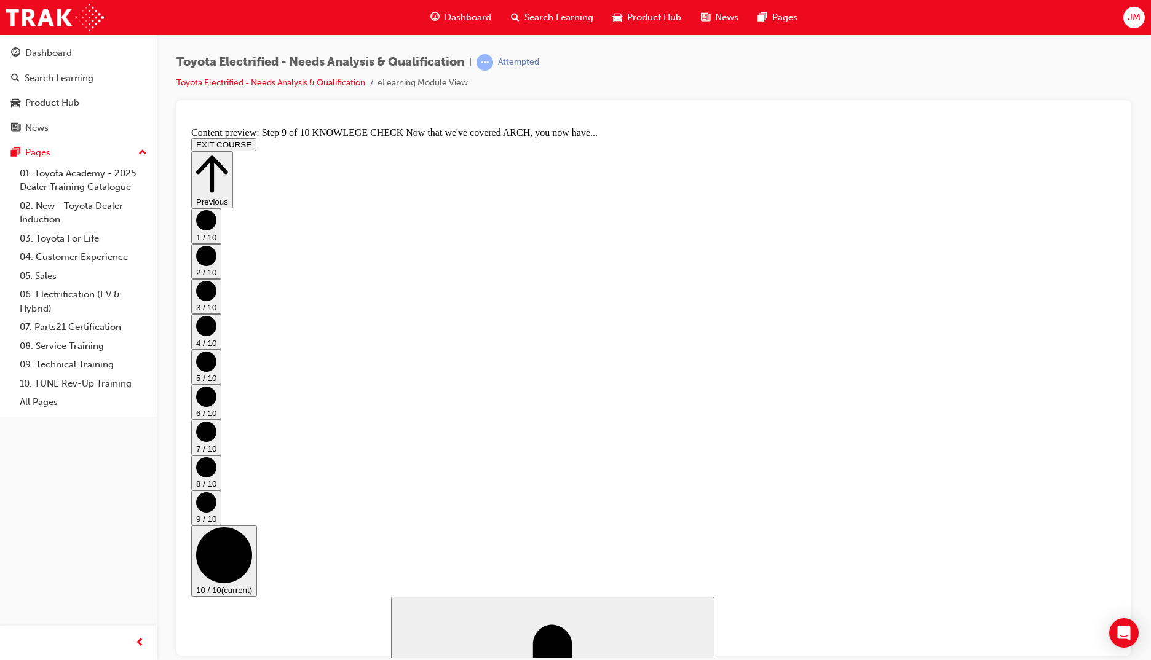
scroll to position [565, 0]
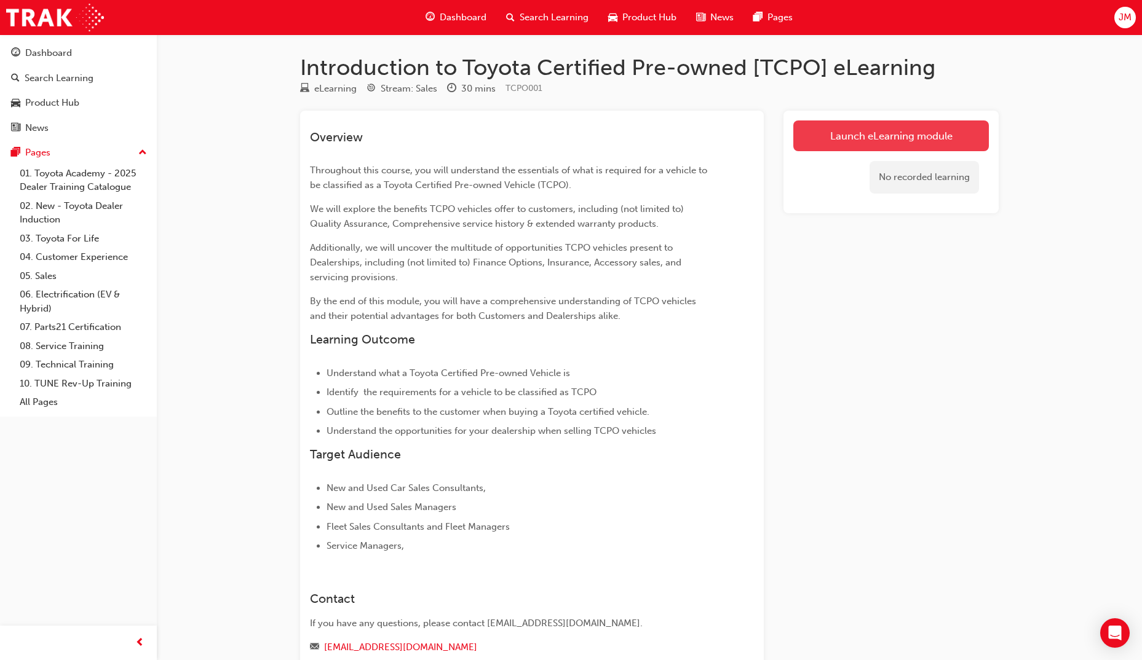
click at [818, 144] on link "Launch eLearning module" at bounding box center [891, 136] width 196 height 31
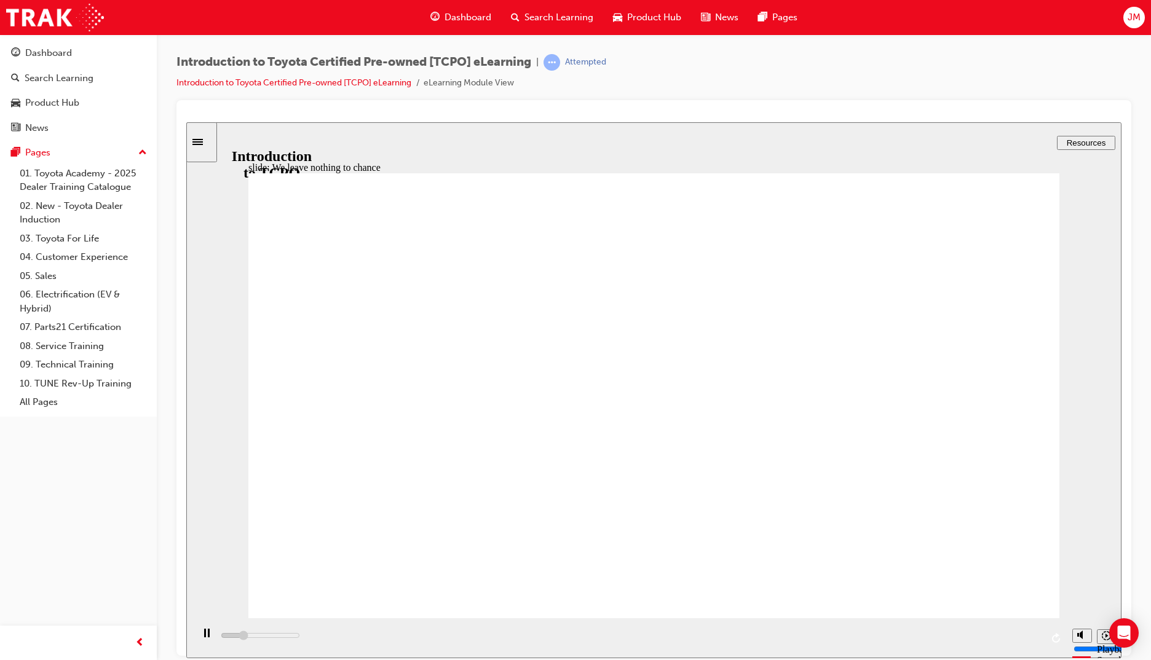
click at [205, 140] on icon "Sidebar Toggle" at bounding box center [201, 140] width 18 height 7
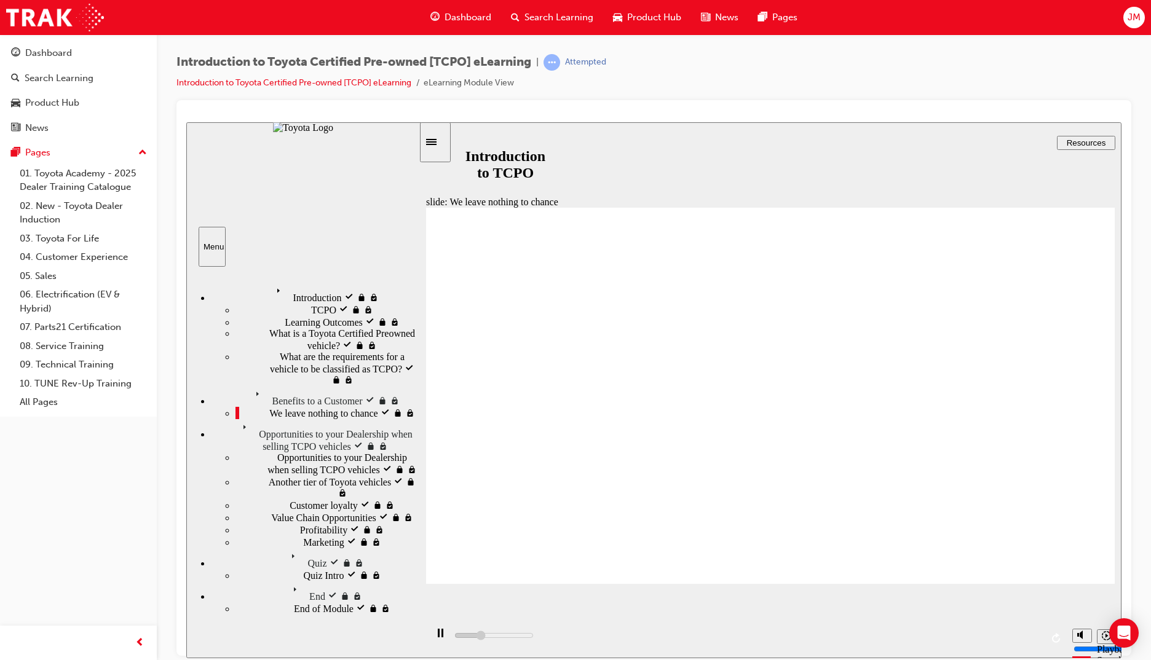
scroll to position [6, 0]
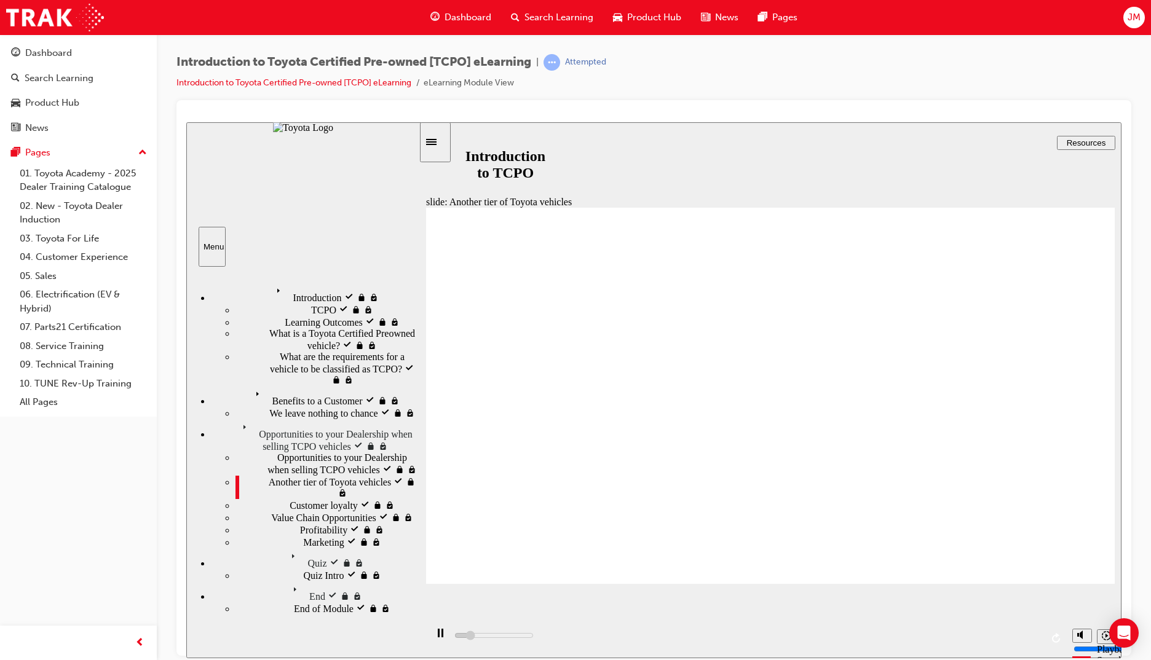
drag, startPoint x: 514, startPoint y: 638, endPoint x: 644, endPoint y: 635, distance: 130.4
click at [644, 635] on div "playback controls" at bounding box center [746, 638] width 640 height 40
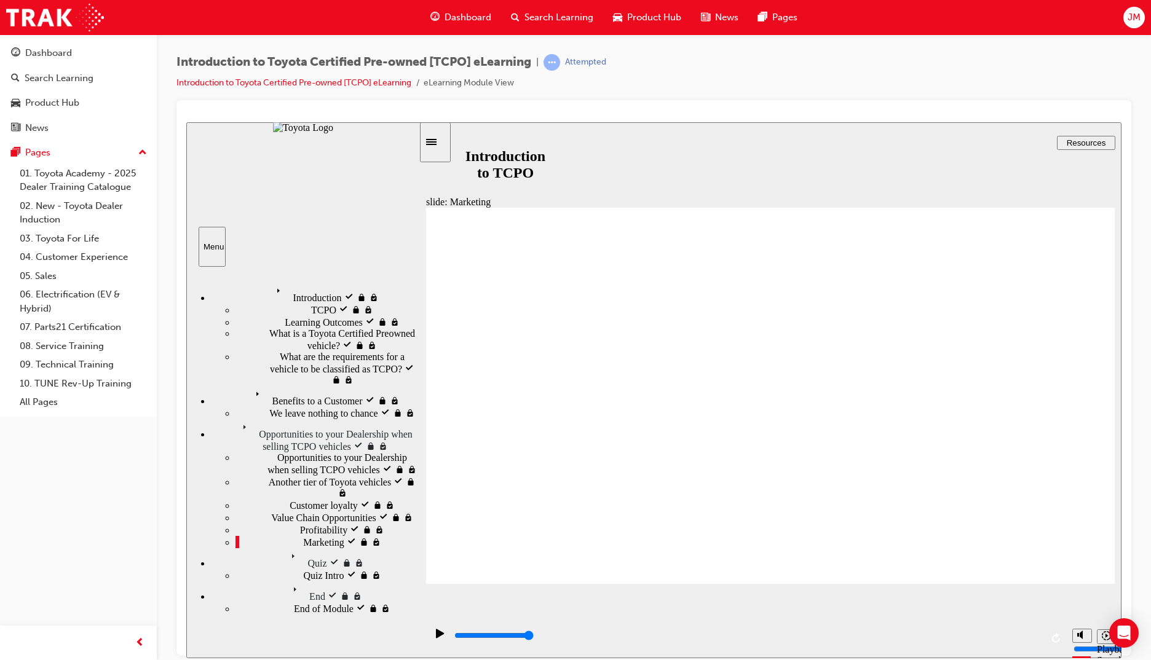
type input "7700"
radio input "true"
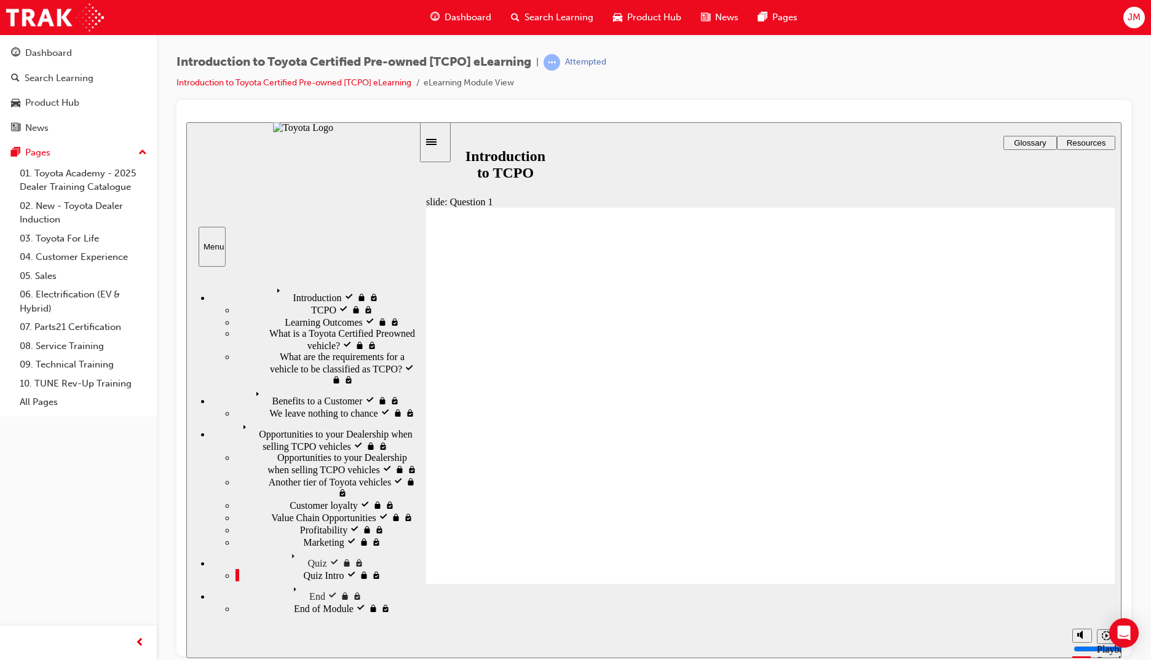
radio input "true"
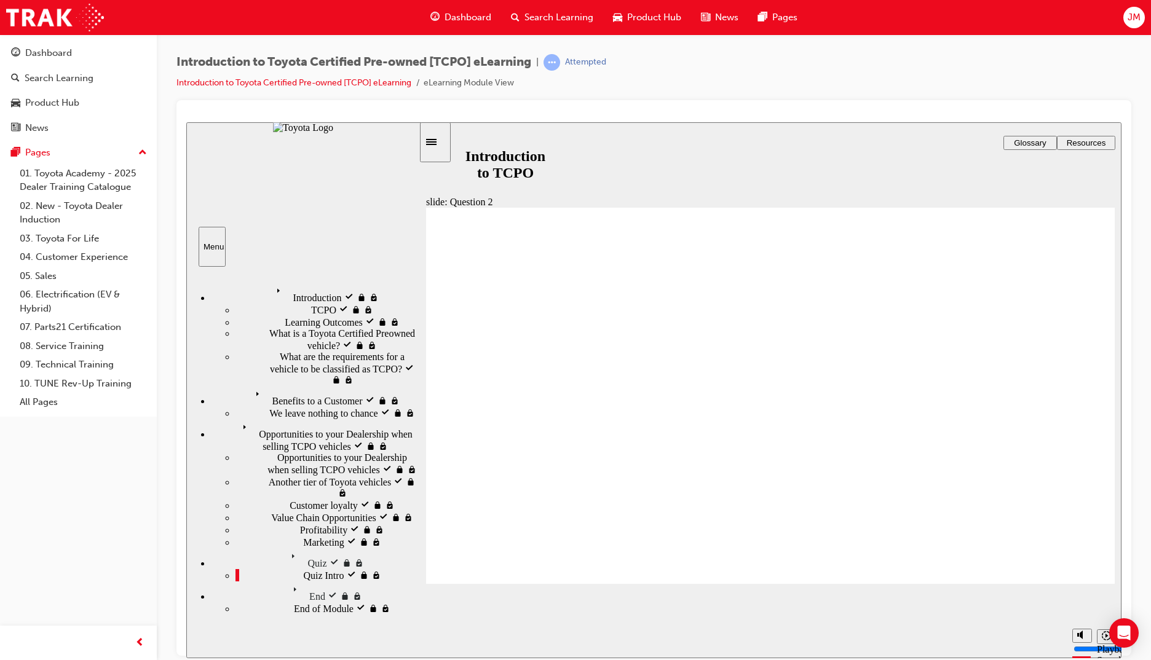
radio input "true"
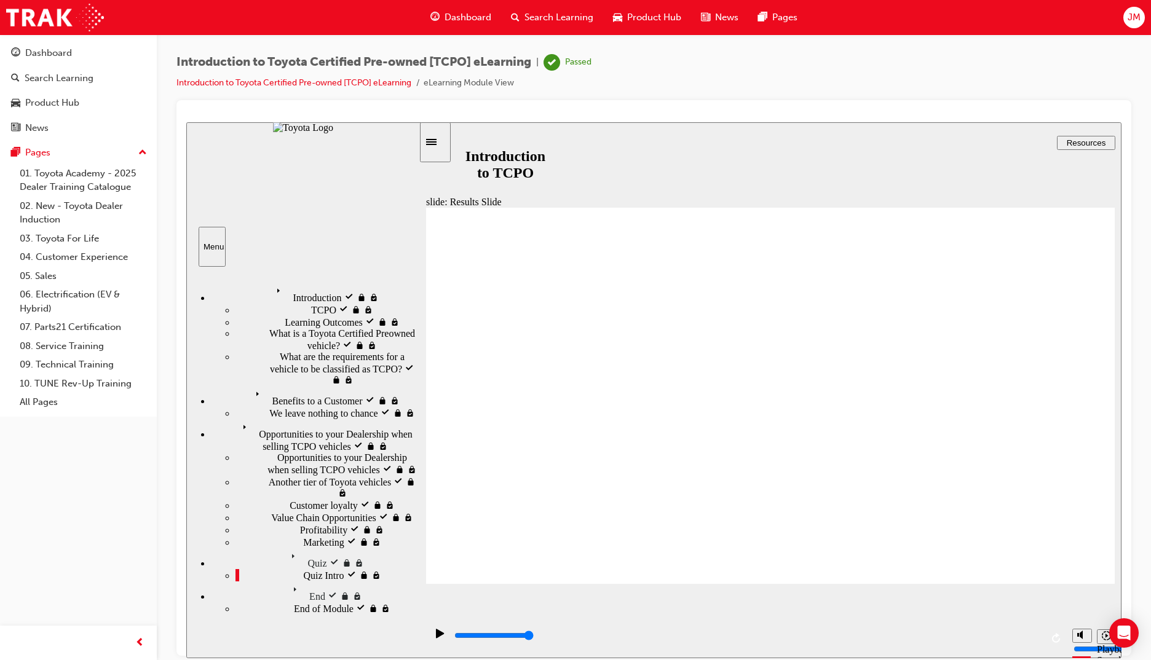
click at [210, 242] on div "Menu" at bounding box center [212, 246] width 17 height 9
type input "18400"
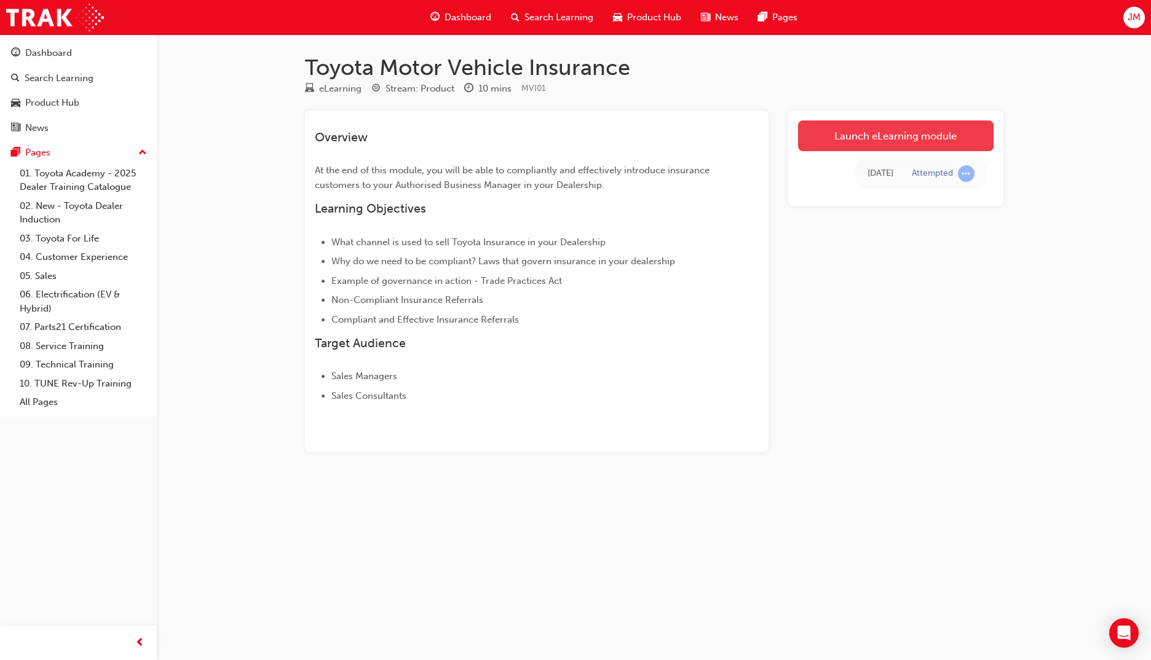
click at [858, 139] on link "Launch eLearning module" at bounding box center [896, 136] width 196 height 31
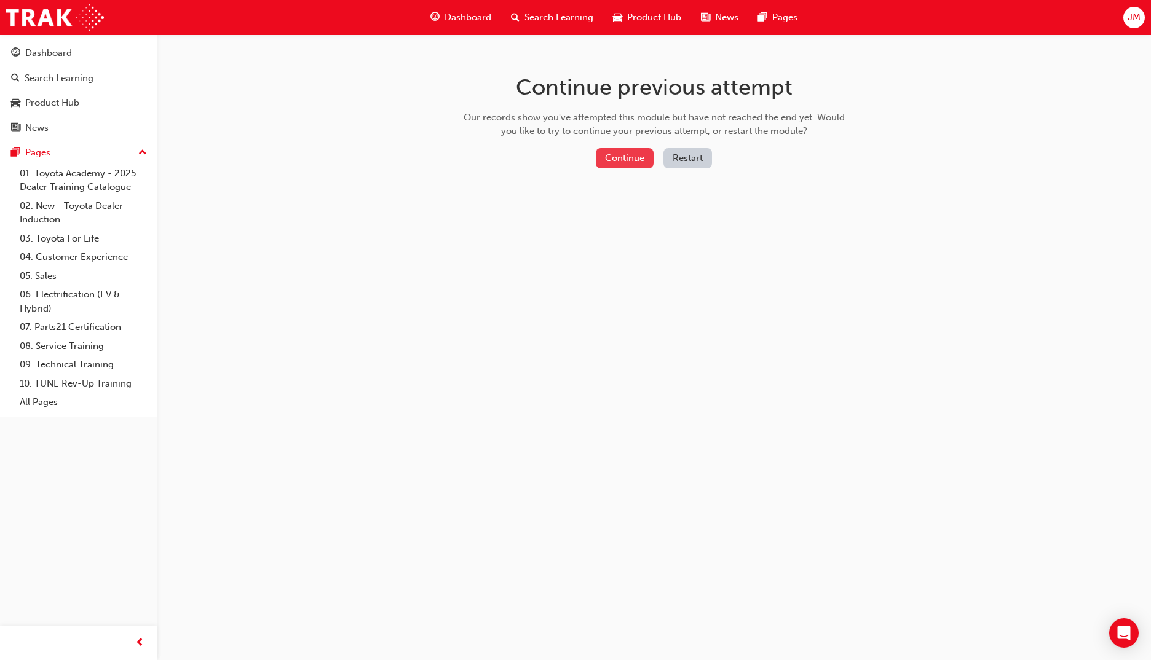
click at [622, 162] on button "Continue" at bounding box center [625, 158] width 58 height 20
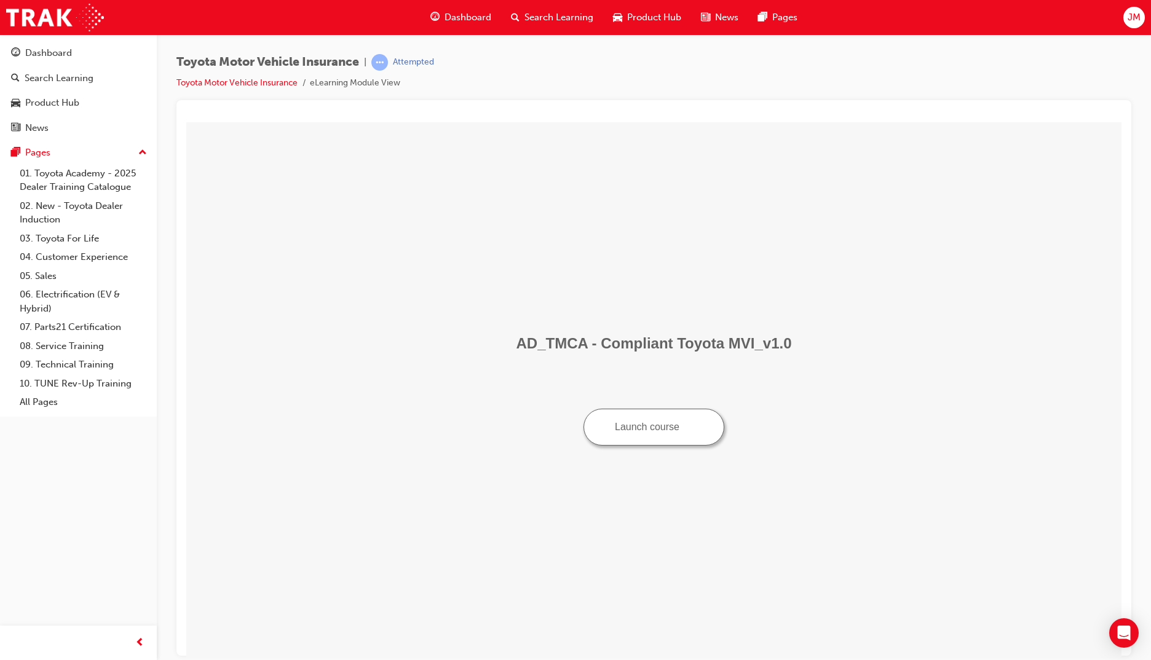
click at [663, 434] on button "Launch course" at bounding box center [654, 426] width 141 height 37
click at [65, 204] on link "02. New - Toyota Dealer Induction" at bounding box center [83, 213] width 137 height 33
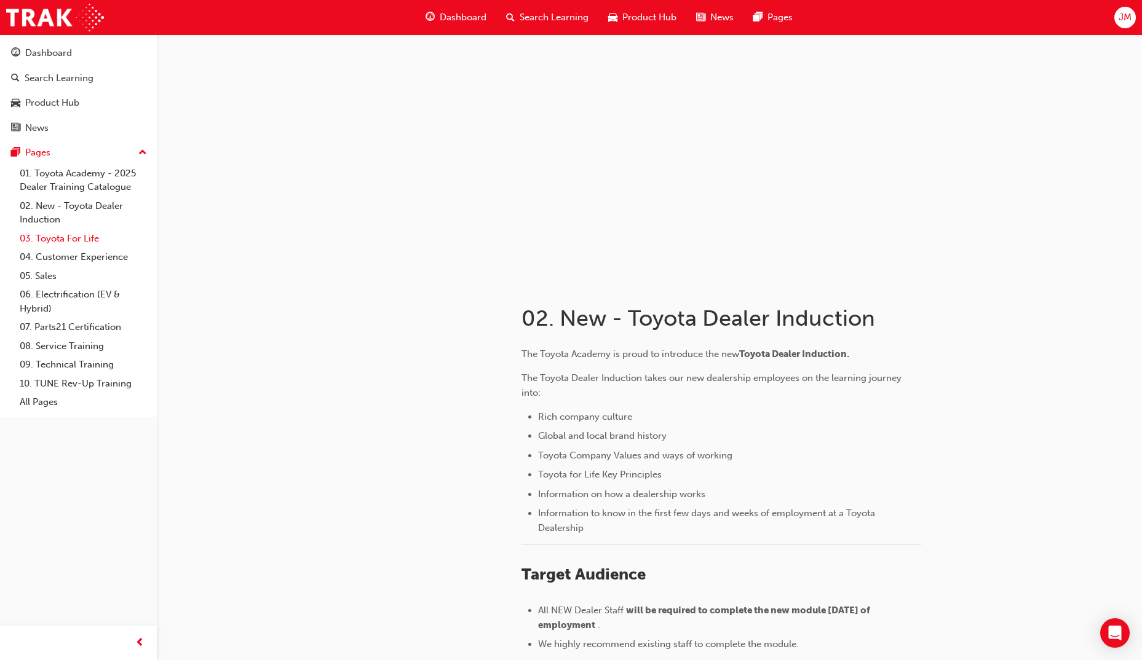
click at [69, 236] on link "03. Toyota For Life" at bounding box center [83, 238] width 137 height 19
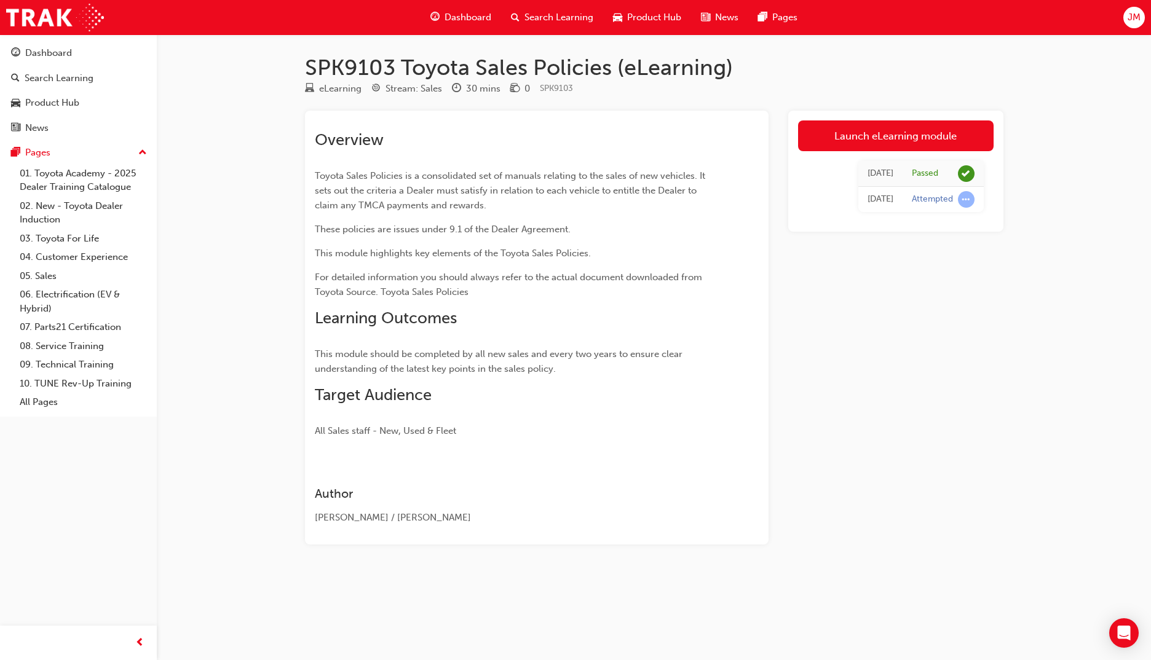
click at [860, 569] on div "SPK9103 Toyota Sales Policies (eLearning) eLearning Stream: Sales 30 mins 0 SPK…" at bounding box center [654, 319] width 738 height 530
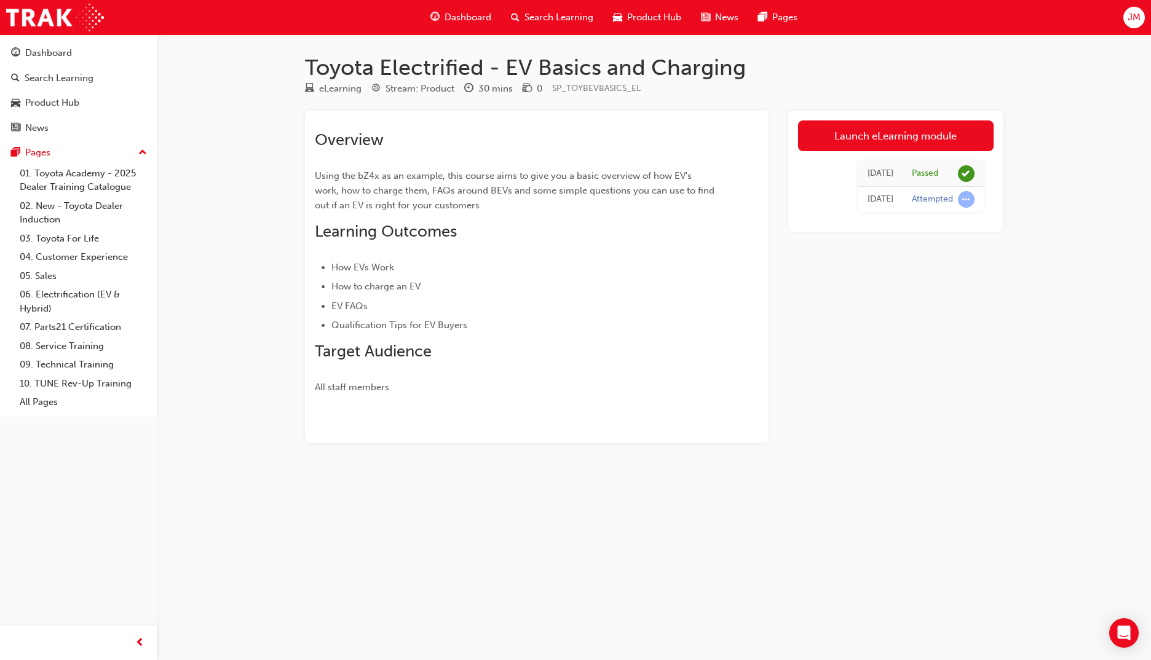
click at [901, 492] on div "Toyota Electrified - EV Basics and Charging eLearning Stream: Product 30 mins 0…" at bounding box center [575, 330] width 1151 height 660
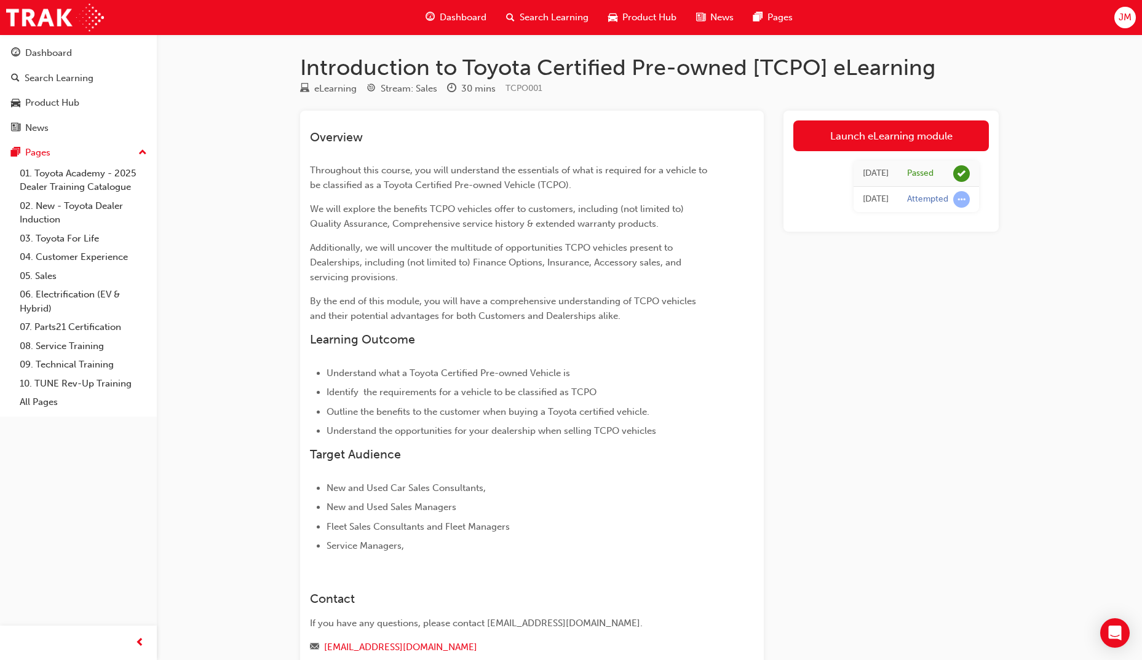
click at [251, 495] on div "Introduction to Toyota Certified Pre-owned [TCPO] eLearning eLearning Stream: S…" at bounding box center [571, 372] width 1142 height 745
